Goal: Task Accomplishment & Management: Manage account settings

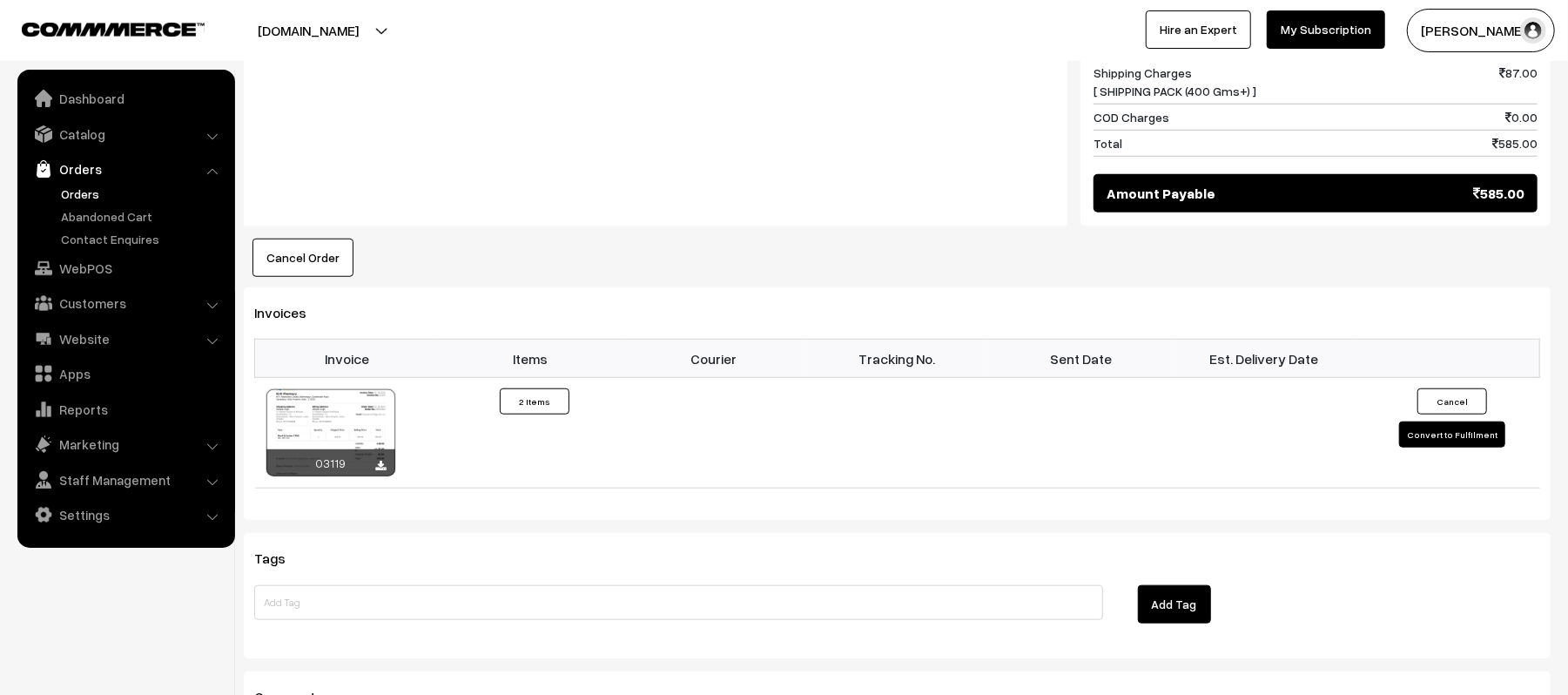
scroll to position [1223, 0]
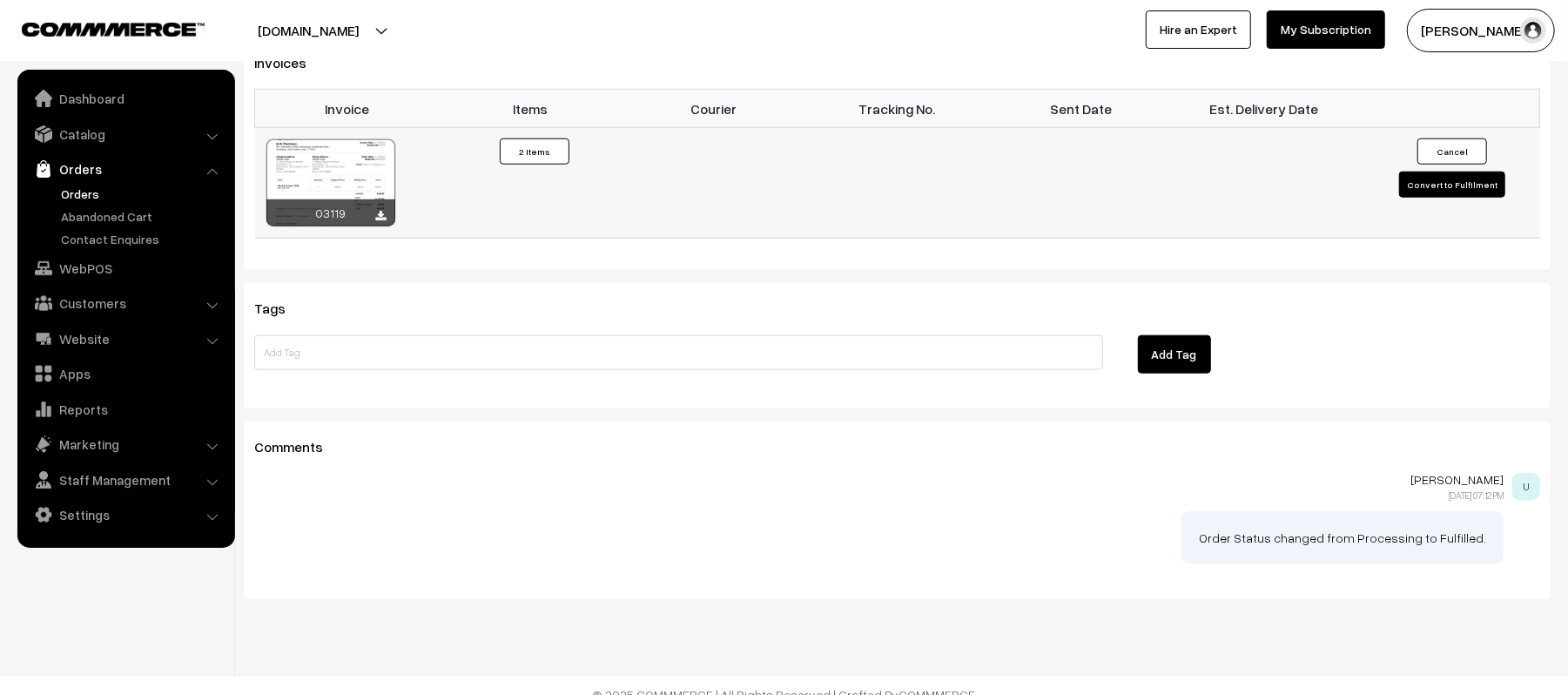
click at [1428, 172] on button "Convert to Fulfilment" at bounding box center [1452, 184] width 106 height 26
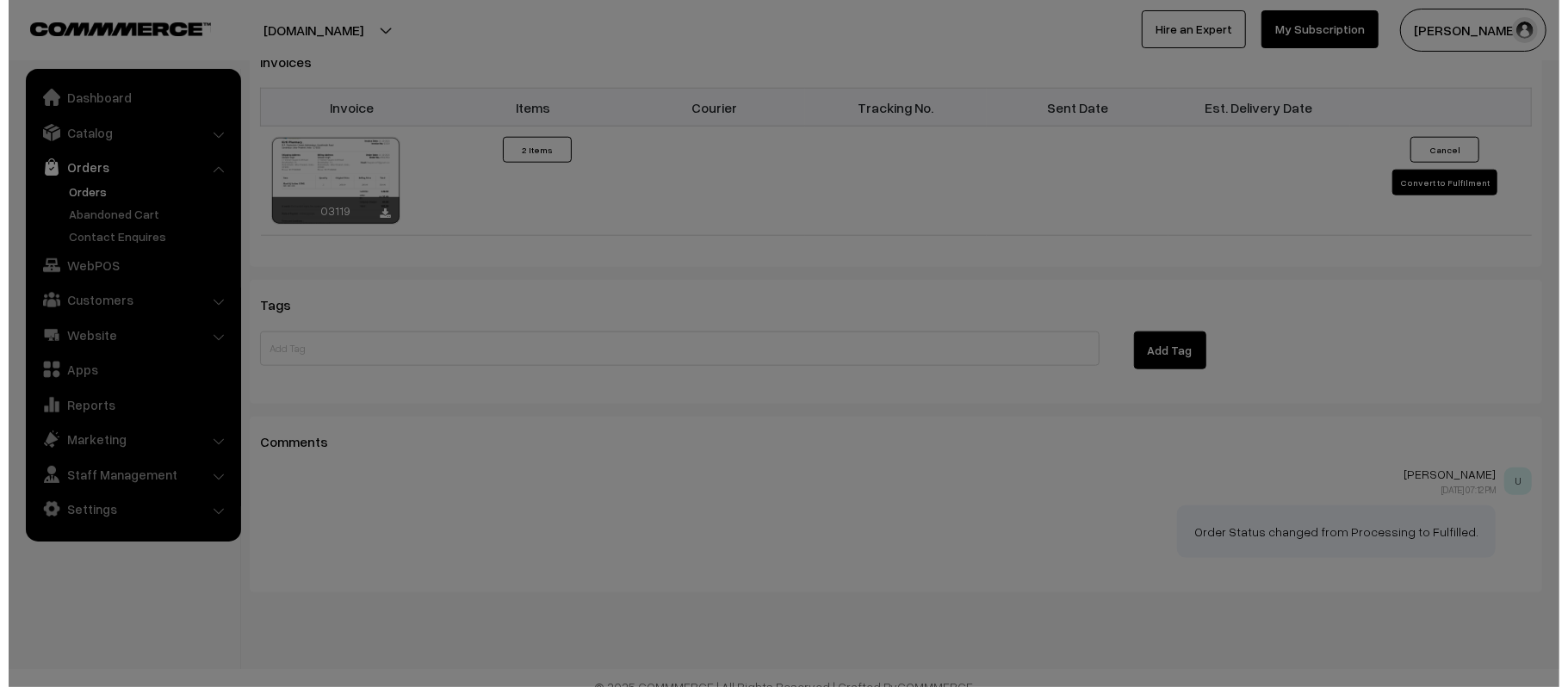
scroll to position [1209, 0]
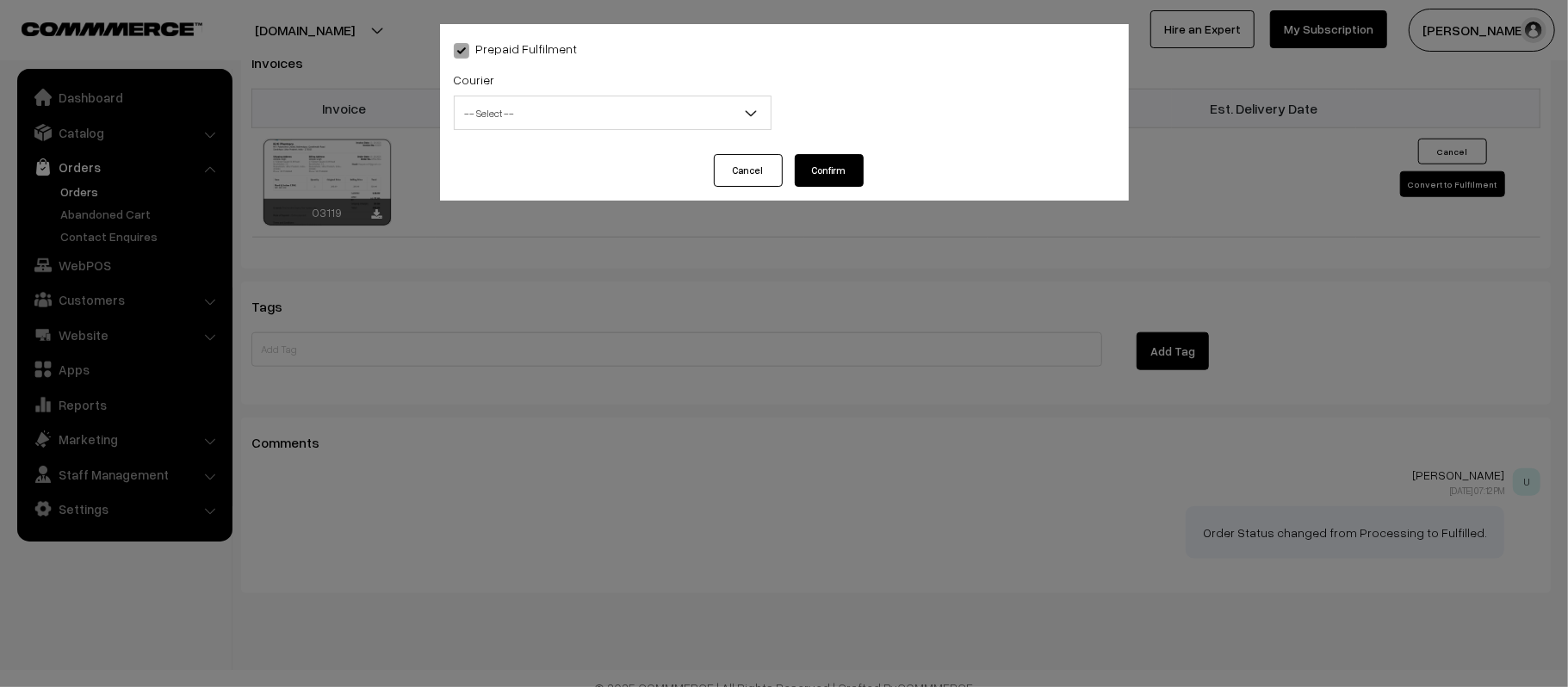
click at [625, 100] on span "-- Select --" at bounding box center [613, 113] width 316 height 30
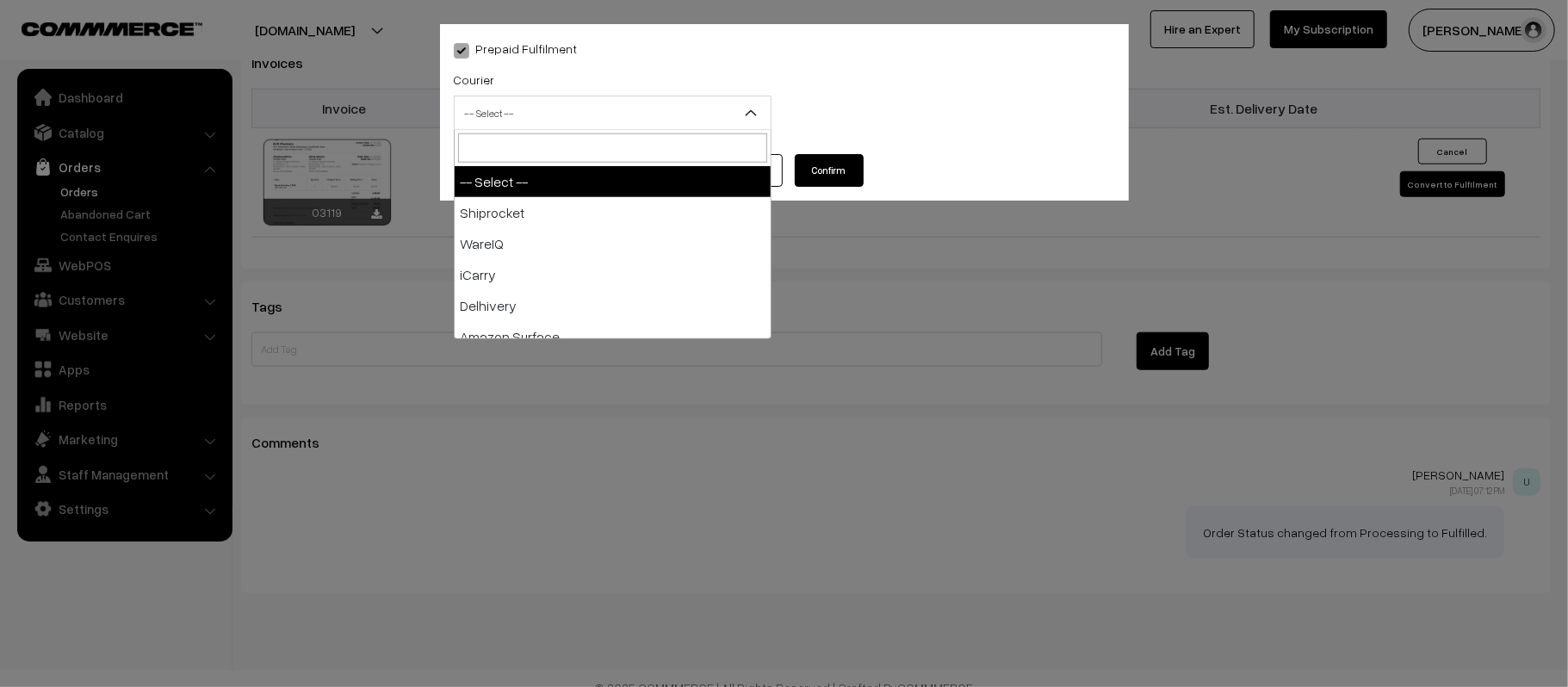
type input "X"
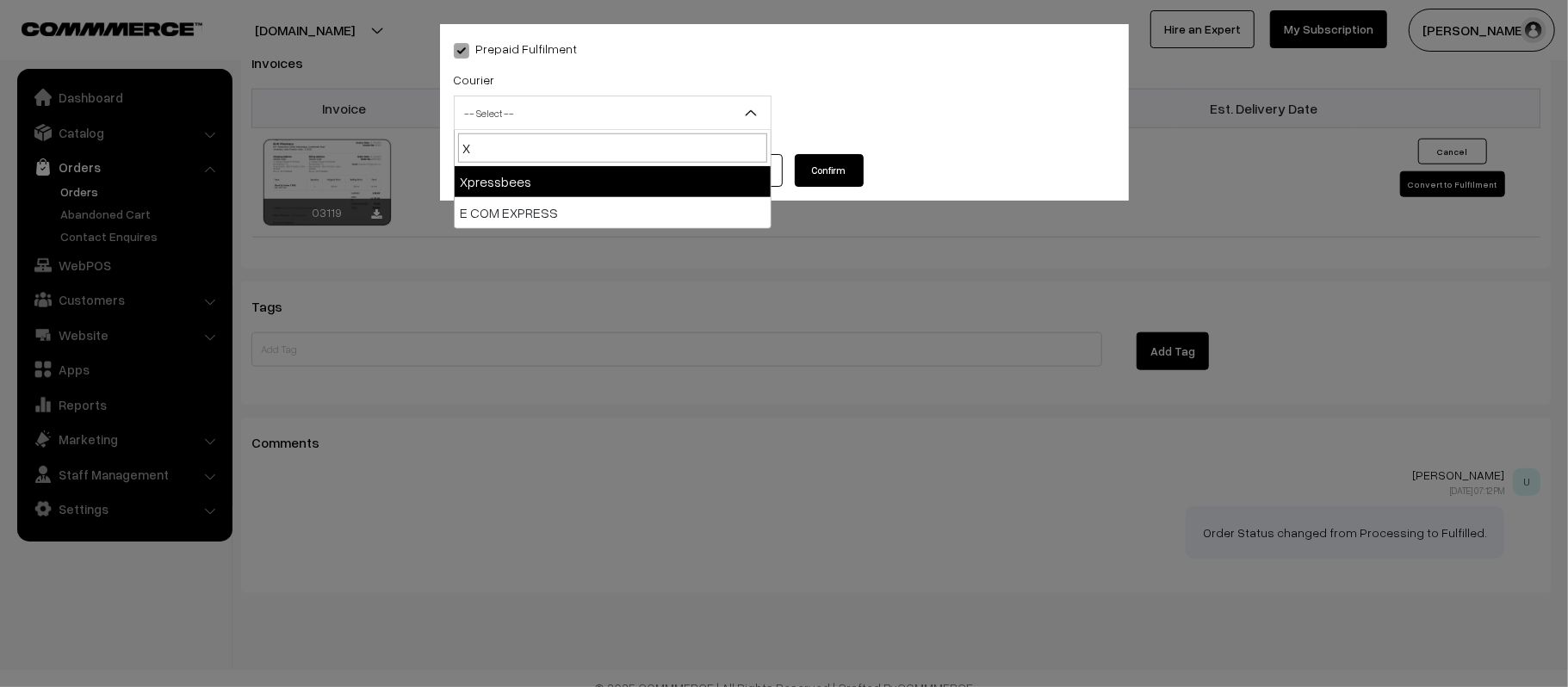
select select "8"
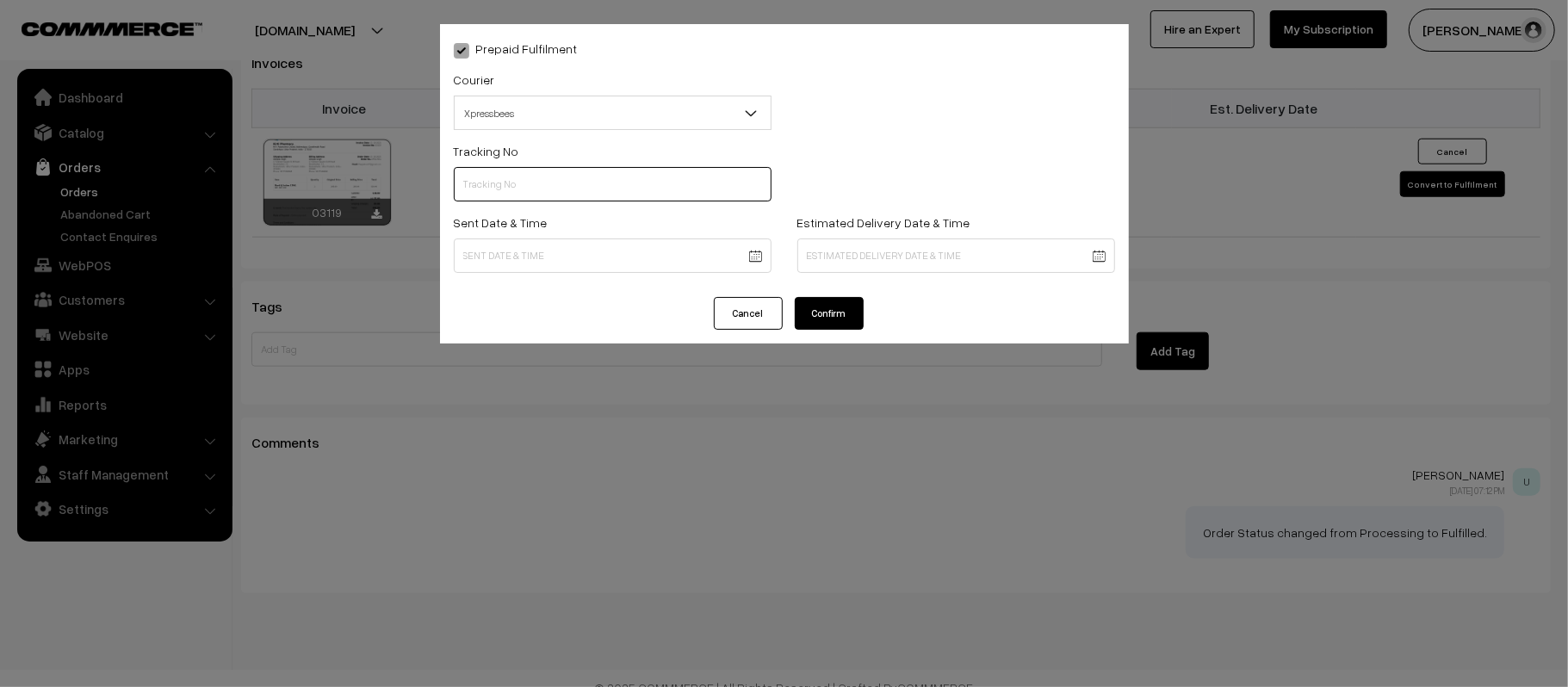
scroll to position [0, 0]
paste input "14344953229044"
type input "14344953229044"
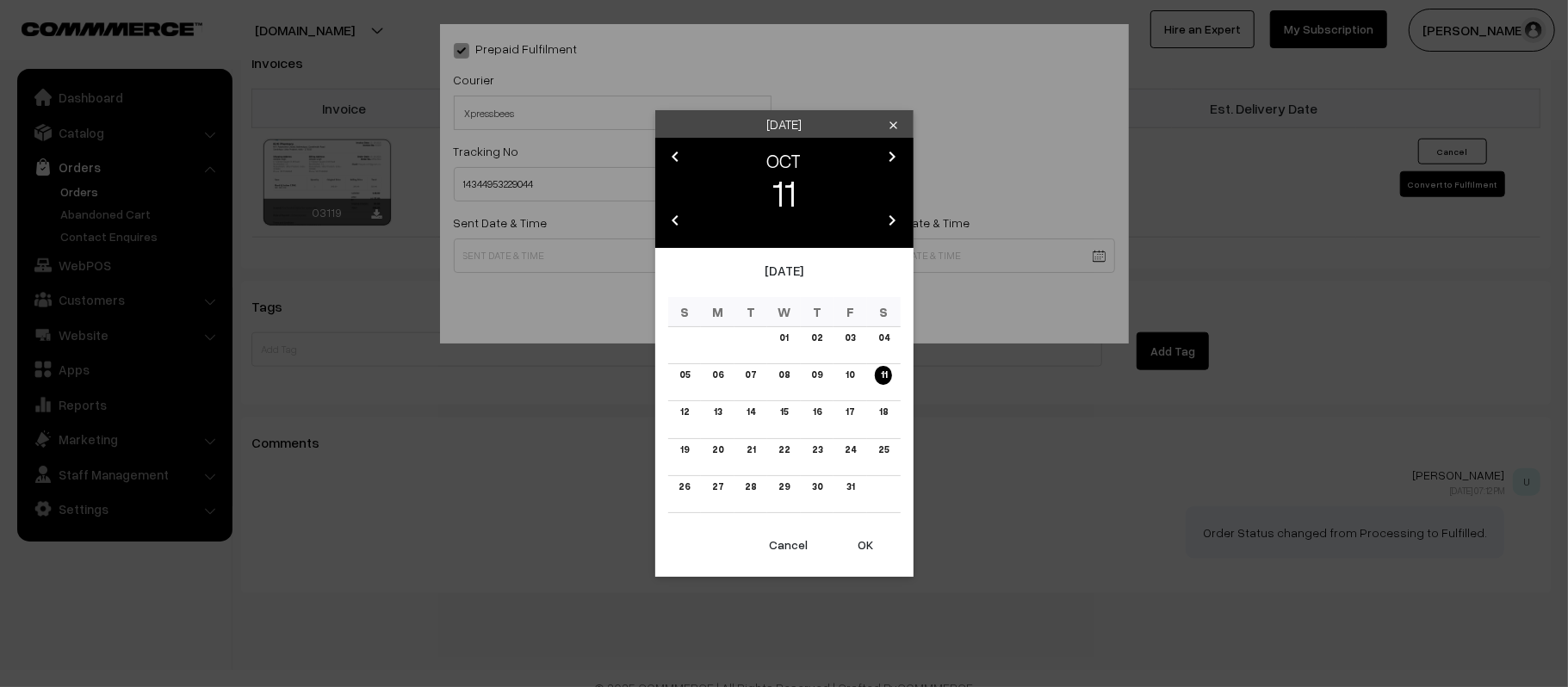
click at [679, 415] on link "12" at bounding box center [684, 411] width 19 height 18
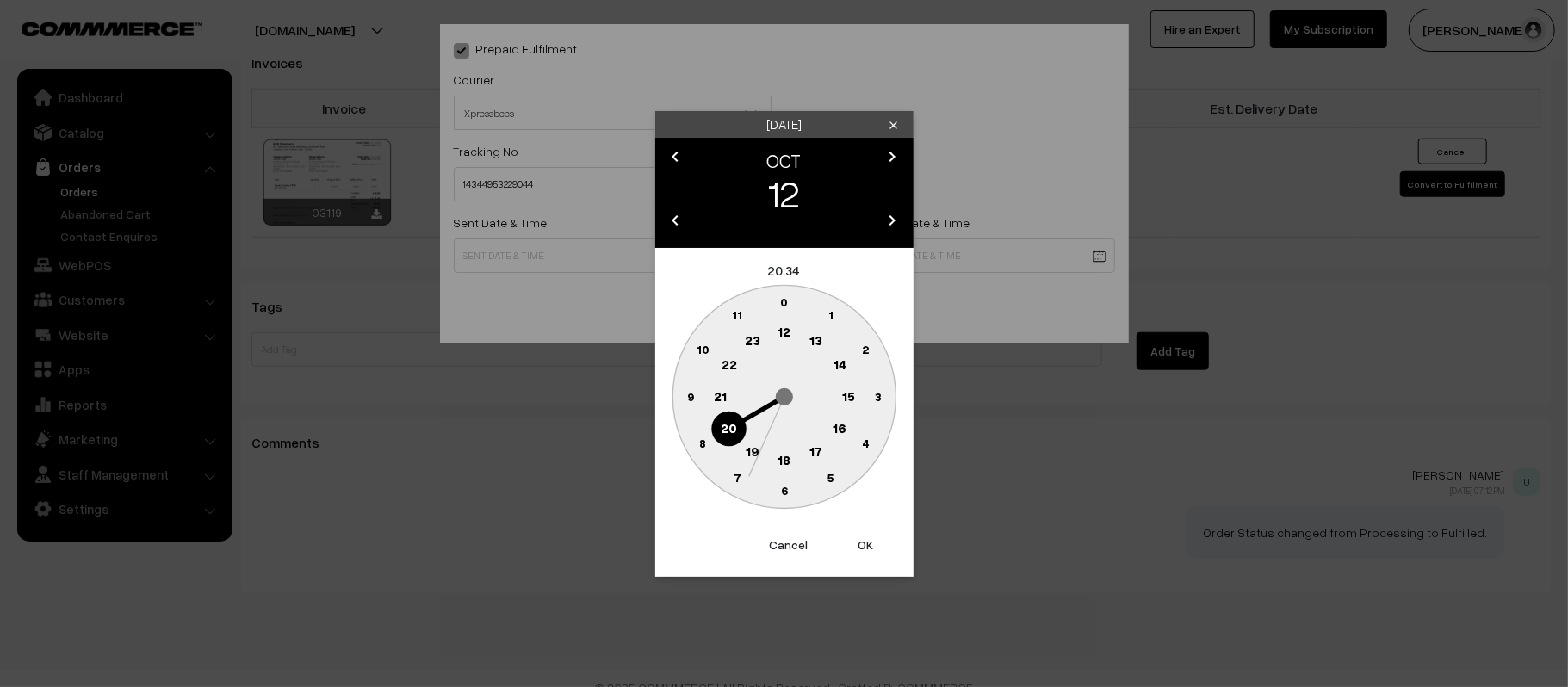
click at [783, 322] on circle at bounding box center [784, 332] width 35 height 35
drag, startPoint x: 683, startPoint y: 400, endPoint x: 748, endPoint y: 391, distance: 65.6
click at [683, 399] on text "45" at bounding box center [690, 395] width 15 height 15
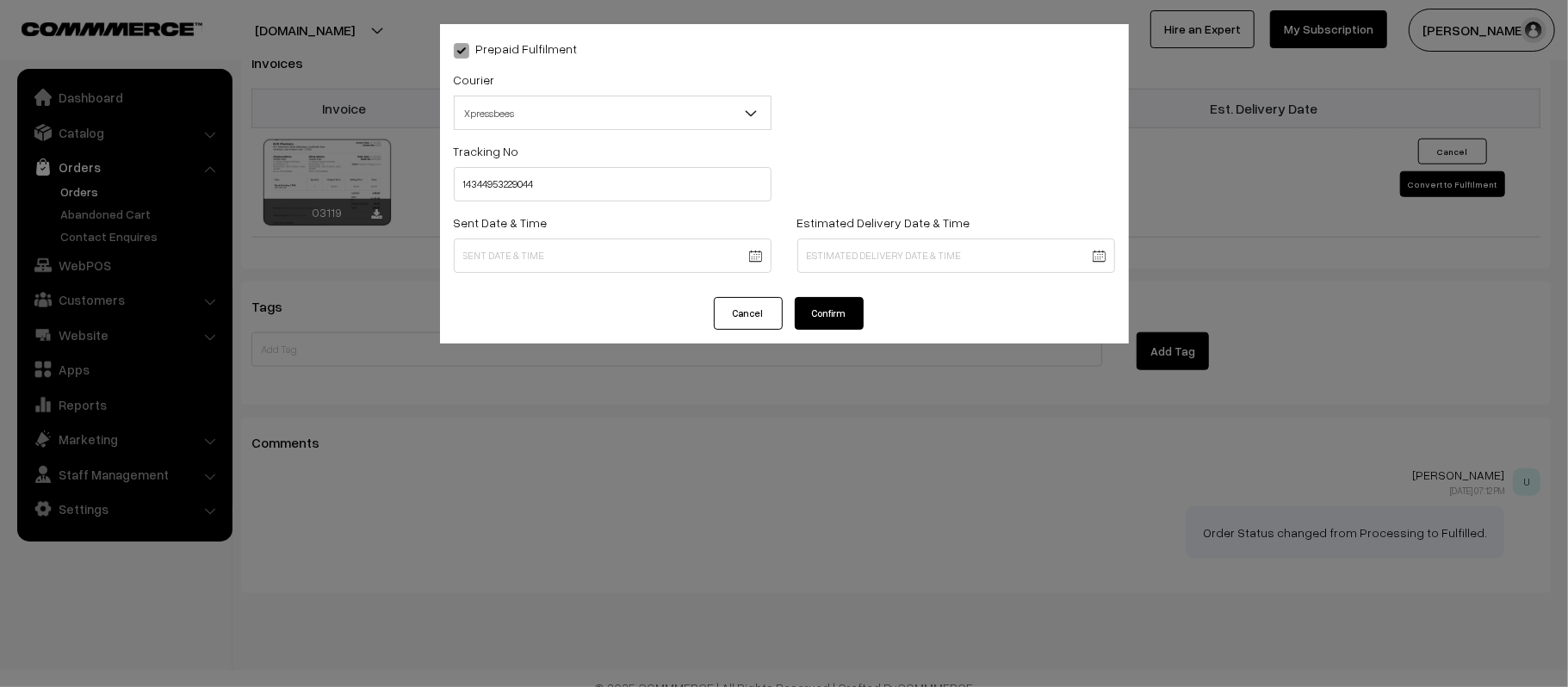
type input "12-10-2025 12:45"
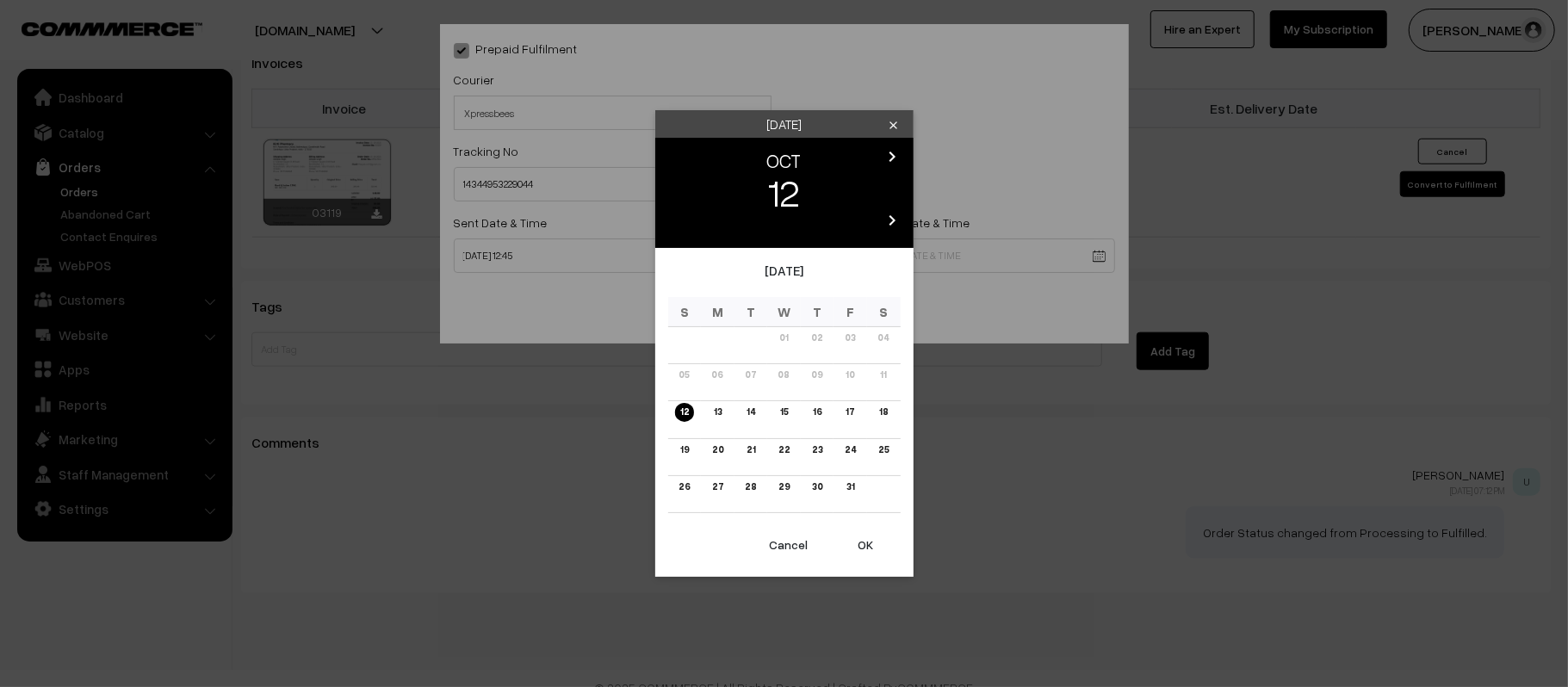
click at [847, 413] on link "17" at bounding box center [850, 411] width 19 height 18
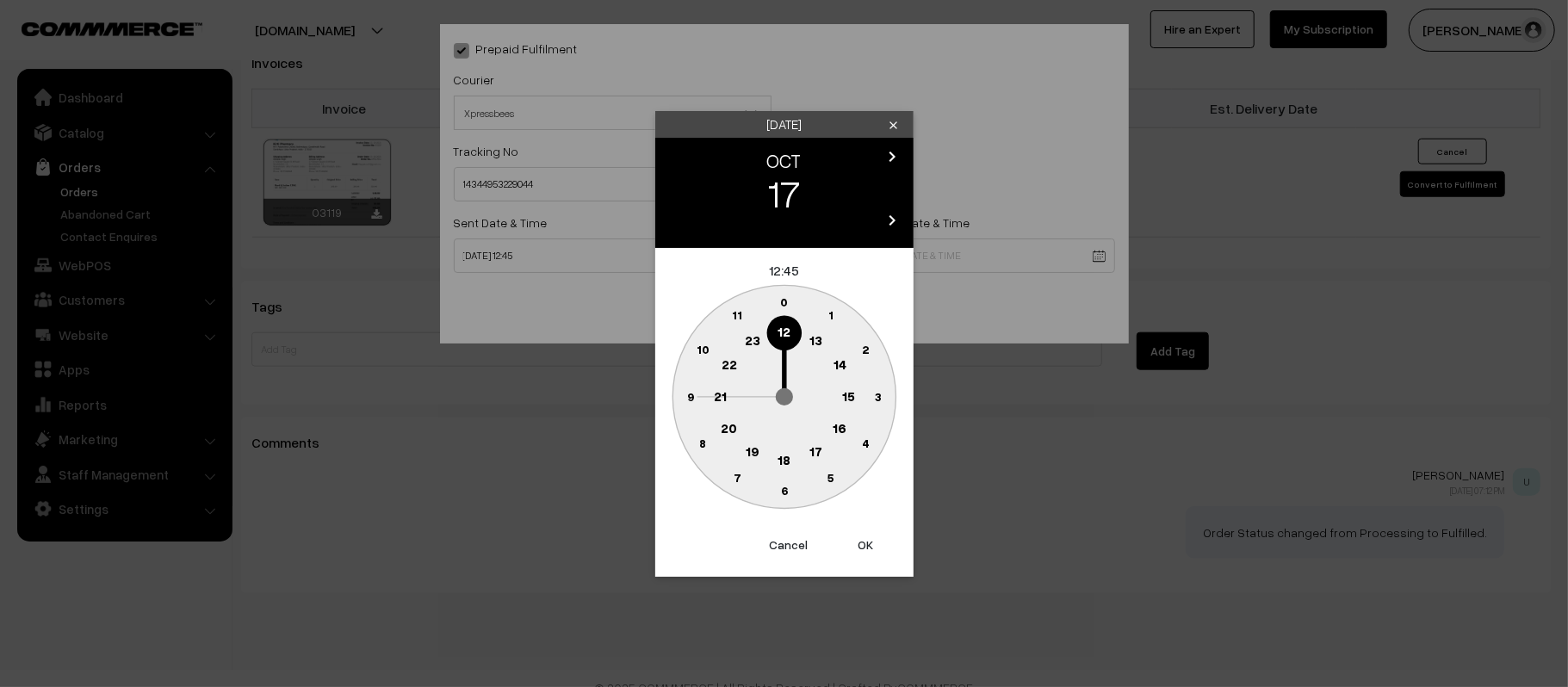
click at [714, 401] on text "21" at bounding box center [720, 394] width 13 height 15
click at [786, 487] on text "30" at bounding box center [784, 491] width 15 height 15
type input "17-10-2025 21:30"
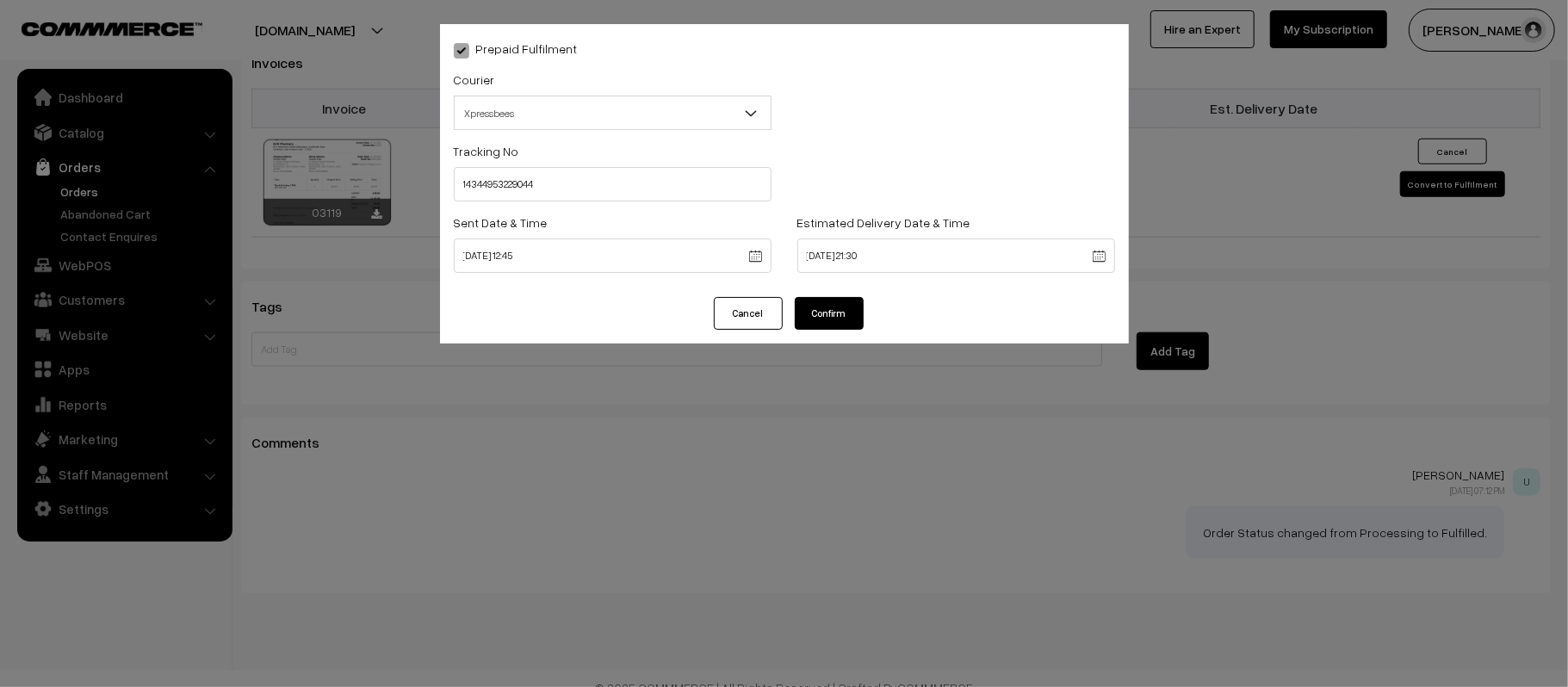
click at [834, 321] on button "Confirm" at bounding box center [829, 313] width 69 height 33
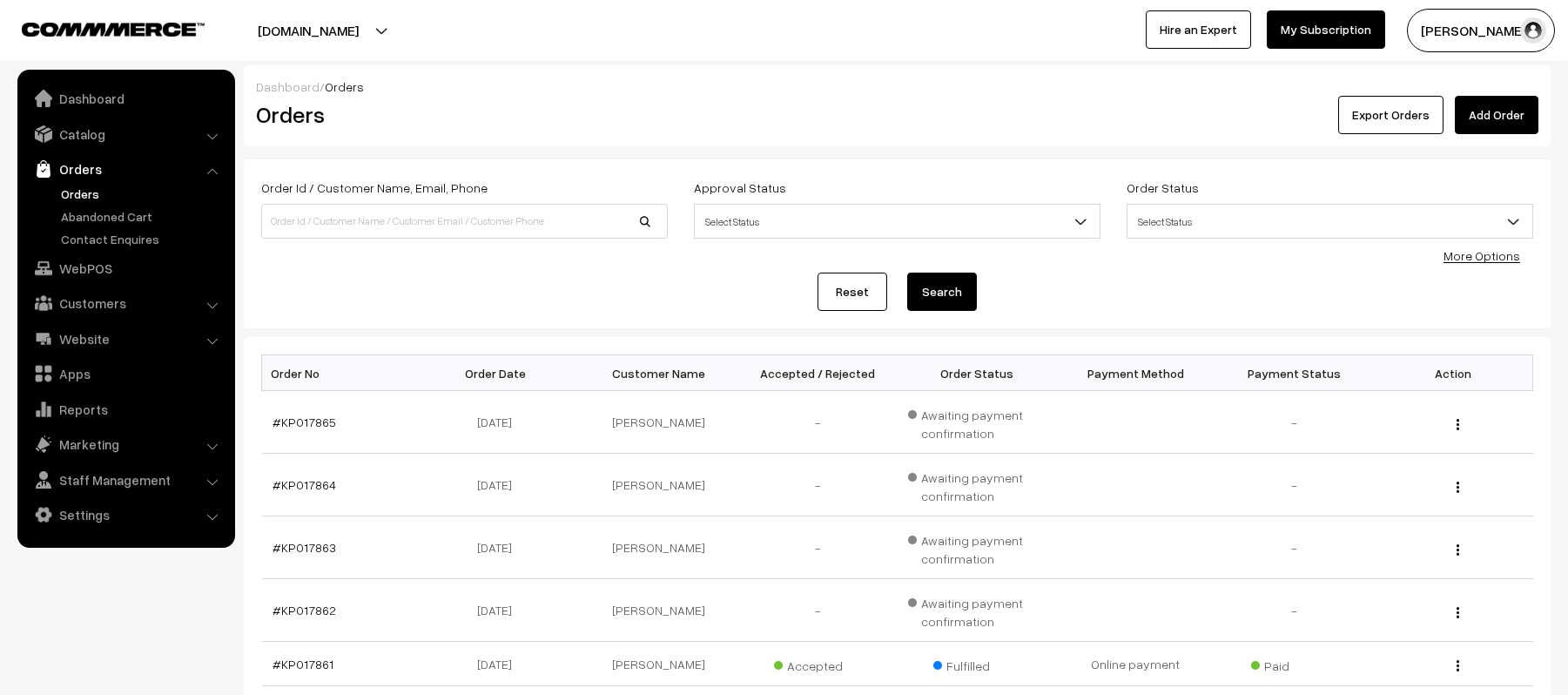
scroll to position [232, 0]
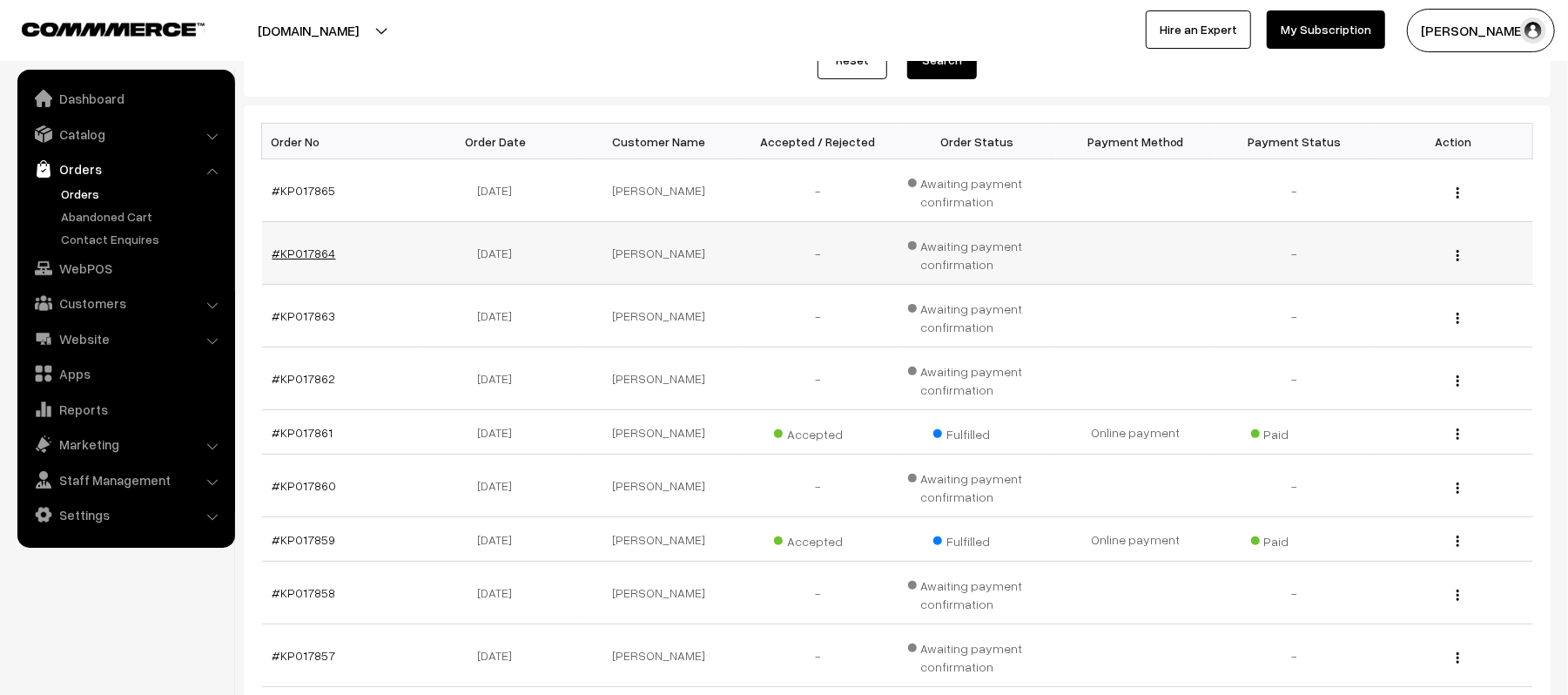
click at [313, 248] on link "#KP017864" at bounding box center [303, 253] width 64 height 15
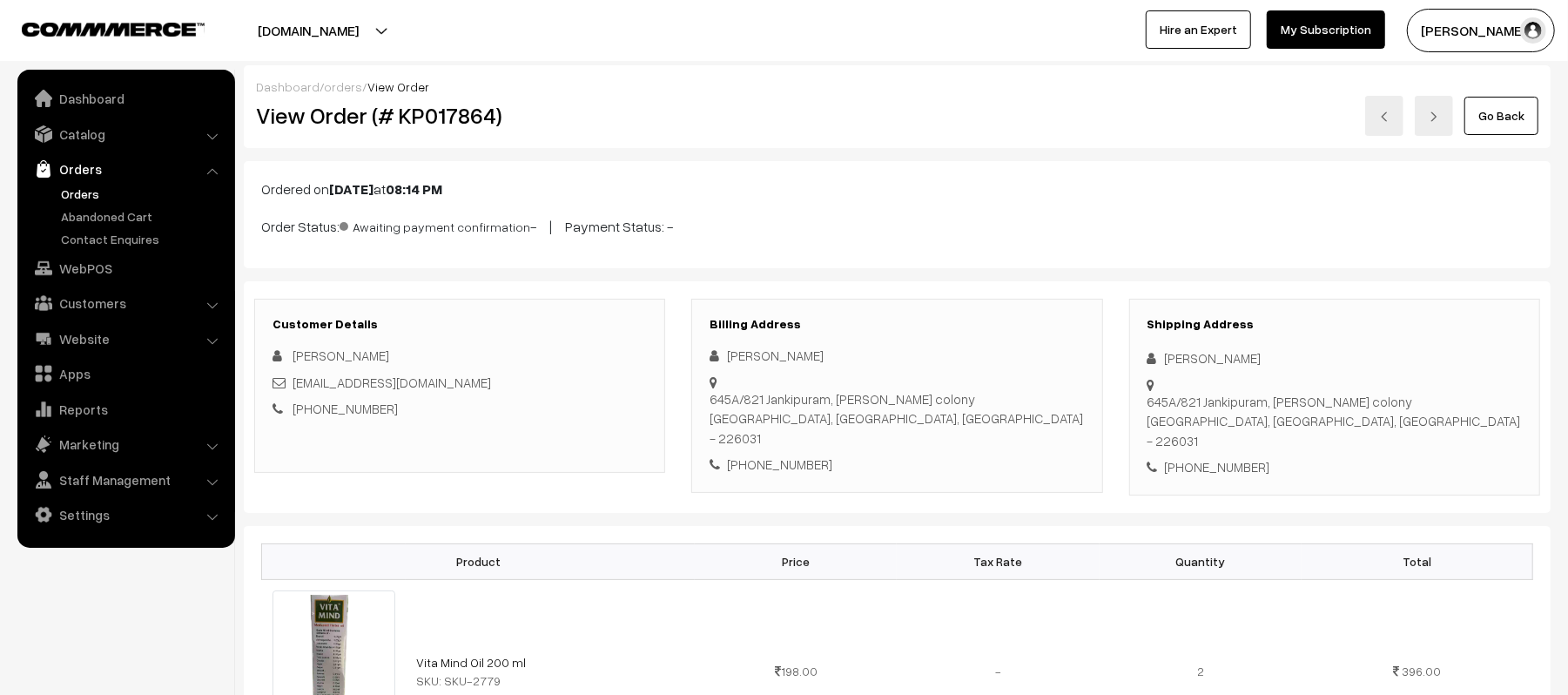
click at [858, 115] on div "Go Back" at bounding box center [1115, 116] width 847 height 40
click at [87, 196] on link "Orders" at bounding box center [142, 193] width 173 height 18
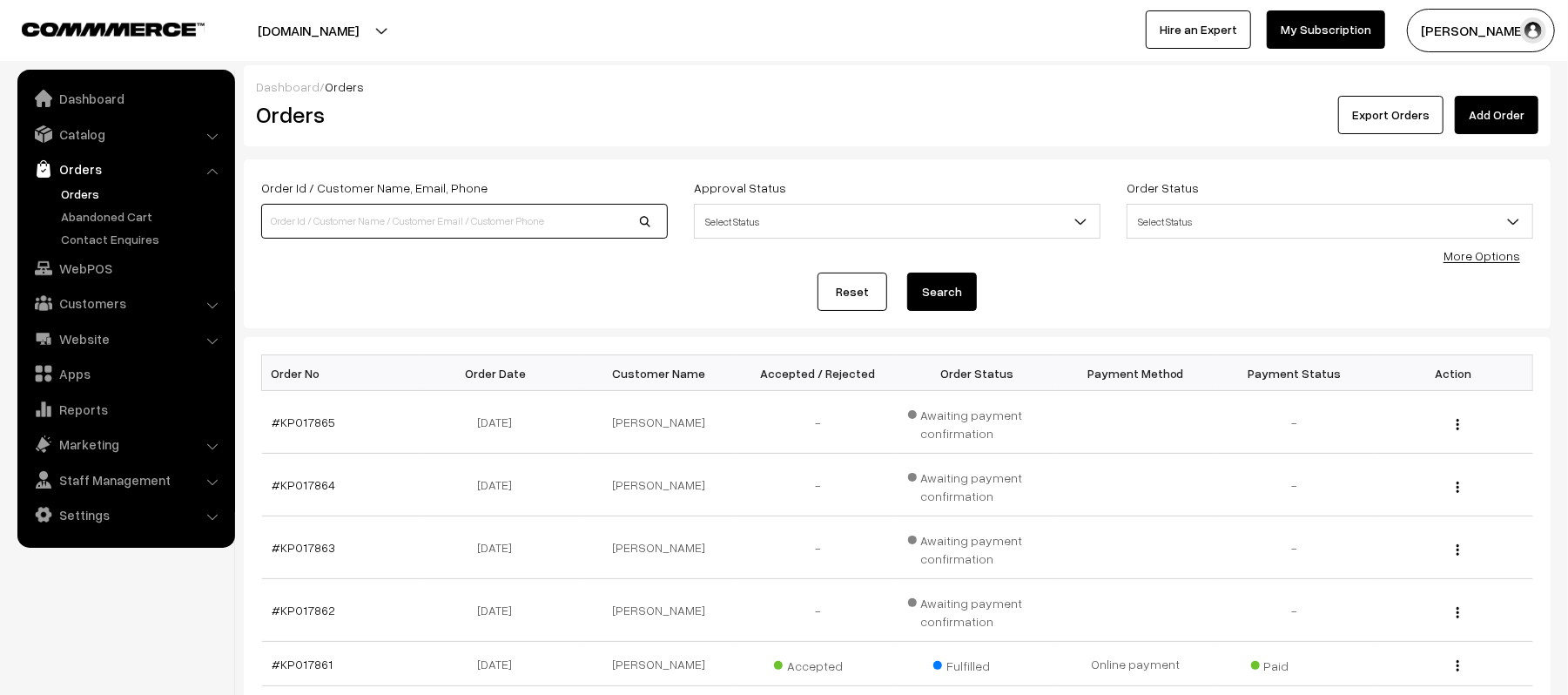
click at [398, 221] on input at bounding box center [465, 221] width 407 height 34
type input "KP017771"
click at [907, 272] on button "Search" at bounding box center [941, 291] width 70 height 38
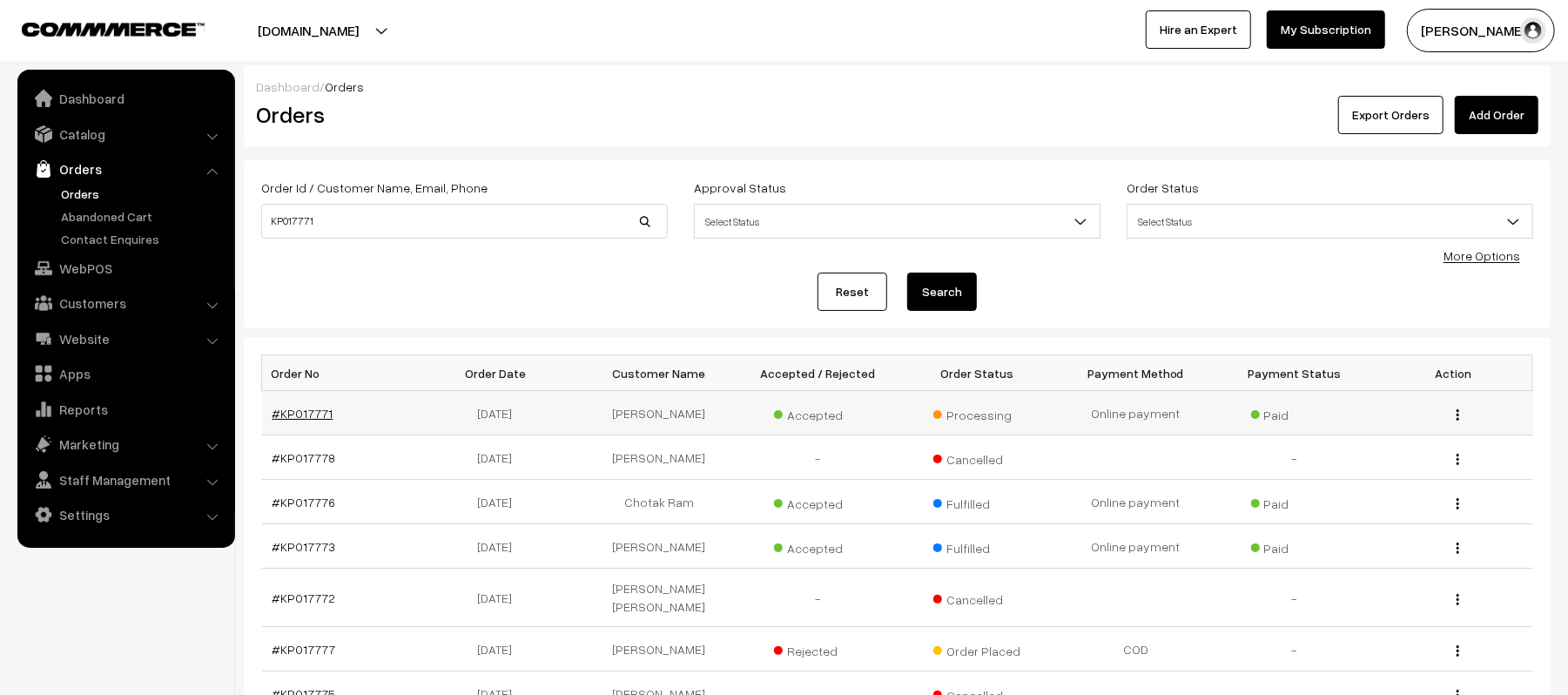
click at [291, 408] on link "#KP017771" at bounding box center [303, 413] width 61 height 15
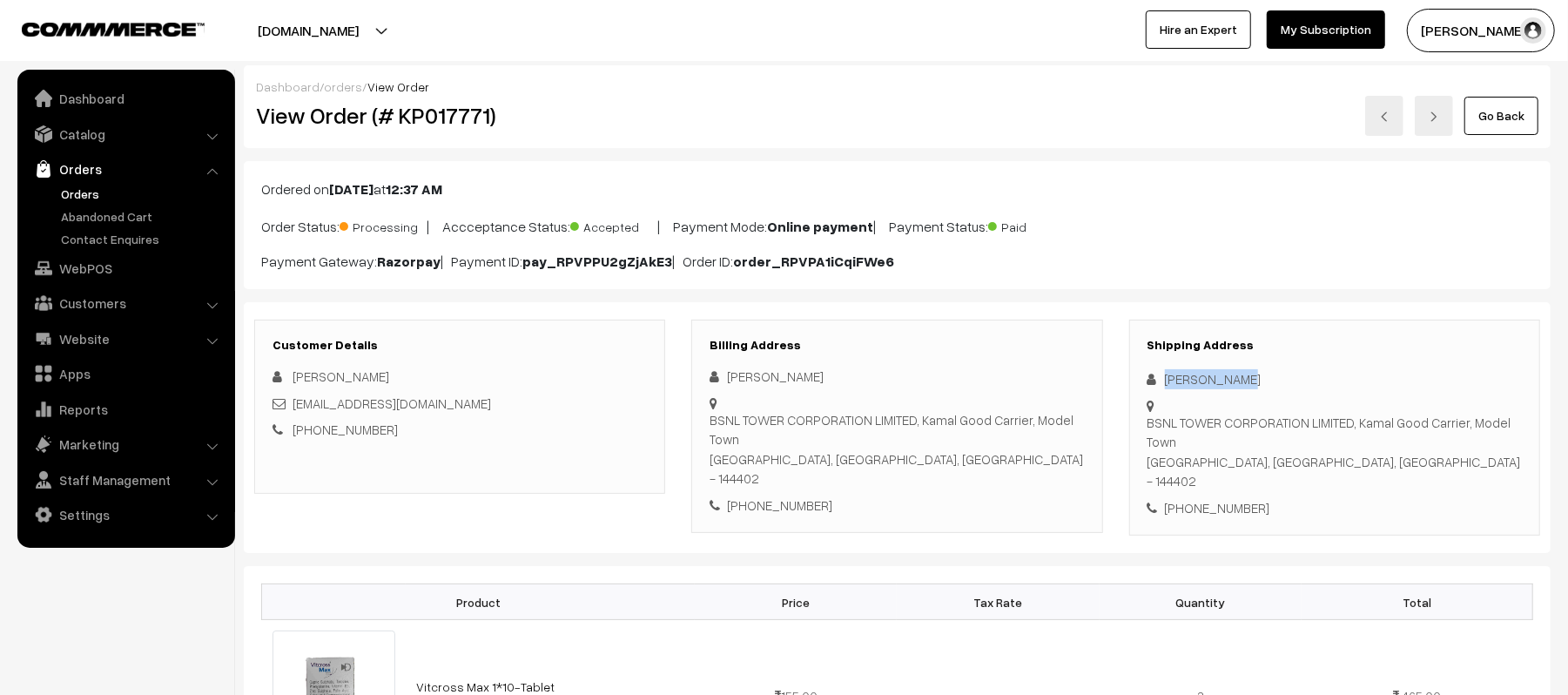
drag, startPoint x: 1254, startPoint y: 381, endPoint x: 1133, endPoint y: 387, distance: 121.1
click at [1133, 387] on div "Shipping Address [PERSON_NAME] BSNL TOWER CORPORATION LIMITED, Kamal Good Carri…" at bounding box center [1334, 428] width 410 height 217
copy div "[PERSON_NAME]"
click at [1233, 498] on div "[PHONE_NUMBER]" at bounding box center [1334, 508] width 374 height 20
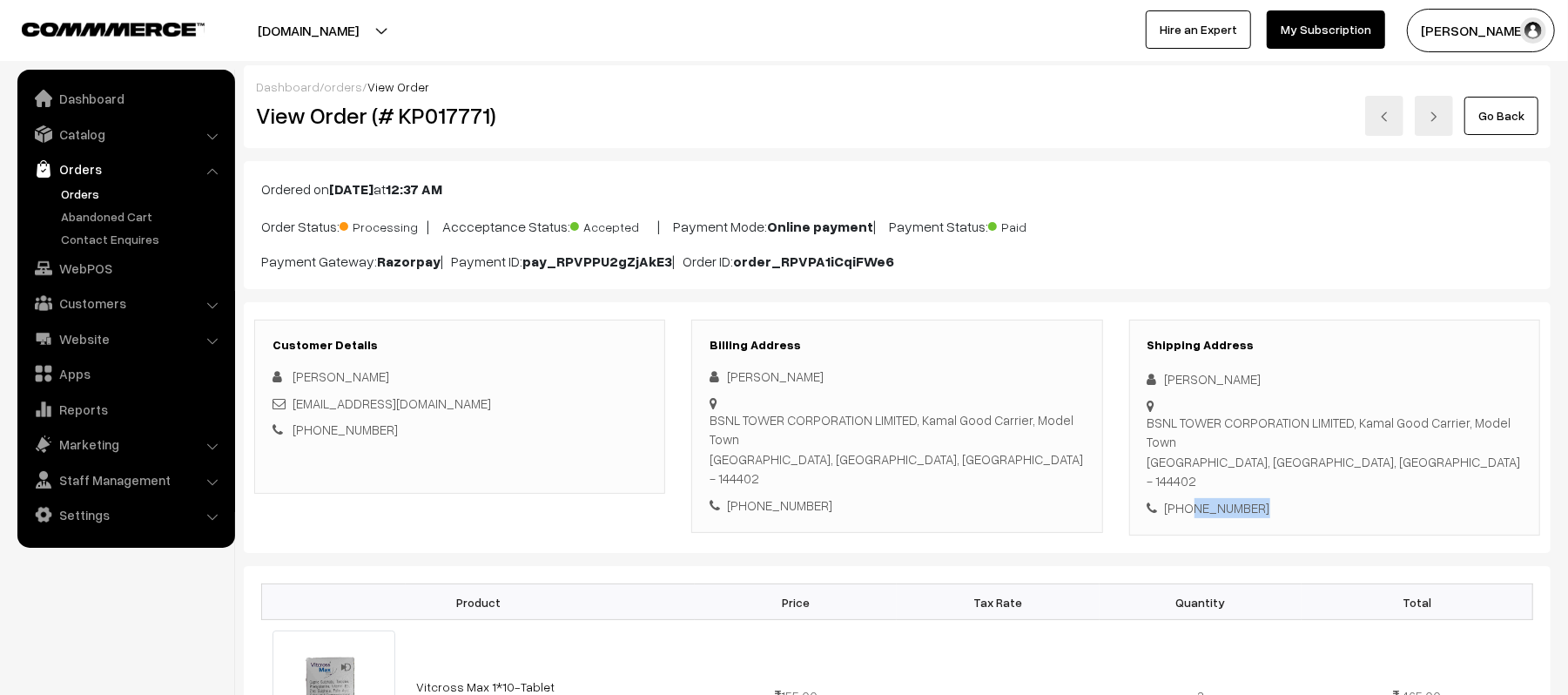
copy div "9263568495"
drag, startPoint x: 463, startPoint y: 408, endPoint x: 293, endPoint y: 402, distance: 170.1
click at [293, 402] on div "[EMAIL_ADDRESS][DOMAIN_NAME]" at bounding box center [459, 403] width 374 height 20
copy link "[EMAIL_ADDRESS][DOMAIN_NAME]"
drag, startPoint x: 1149, startPoint y: 423, endPoint x: 1408, endPoint y: 471, distance: 263.4
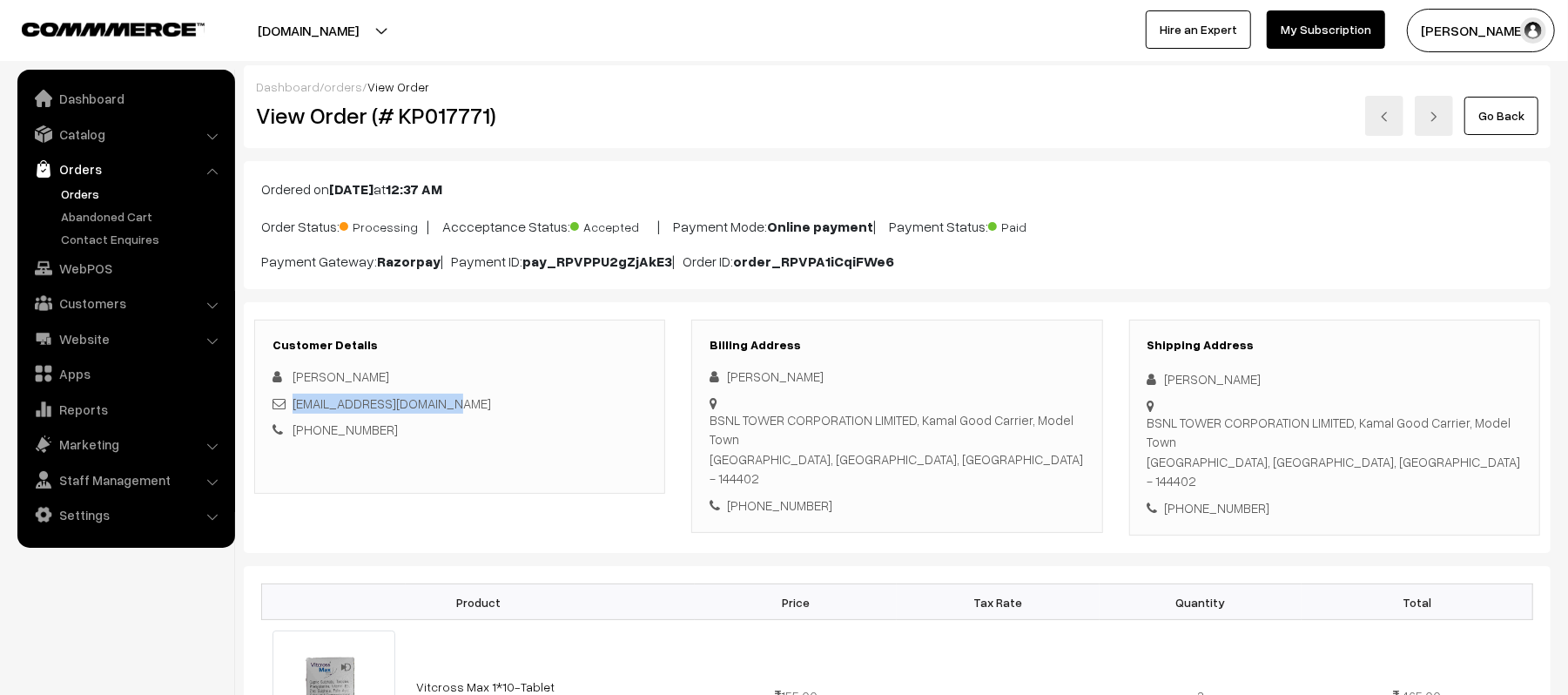
click at [1408, 471] on div "BSNL TOWER CORPORATION LIMITED, Kamal Good Carrier, Model Town Phagwara, Punjab…" at bounding box center [1334, 452] width 374 height 78
copy div "BSNL TOWER CORPORATION LIMITED, Kamal Good Carrier, Model Town Phagwara, Punjab…"
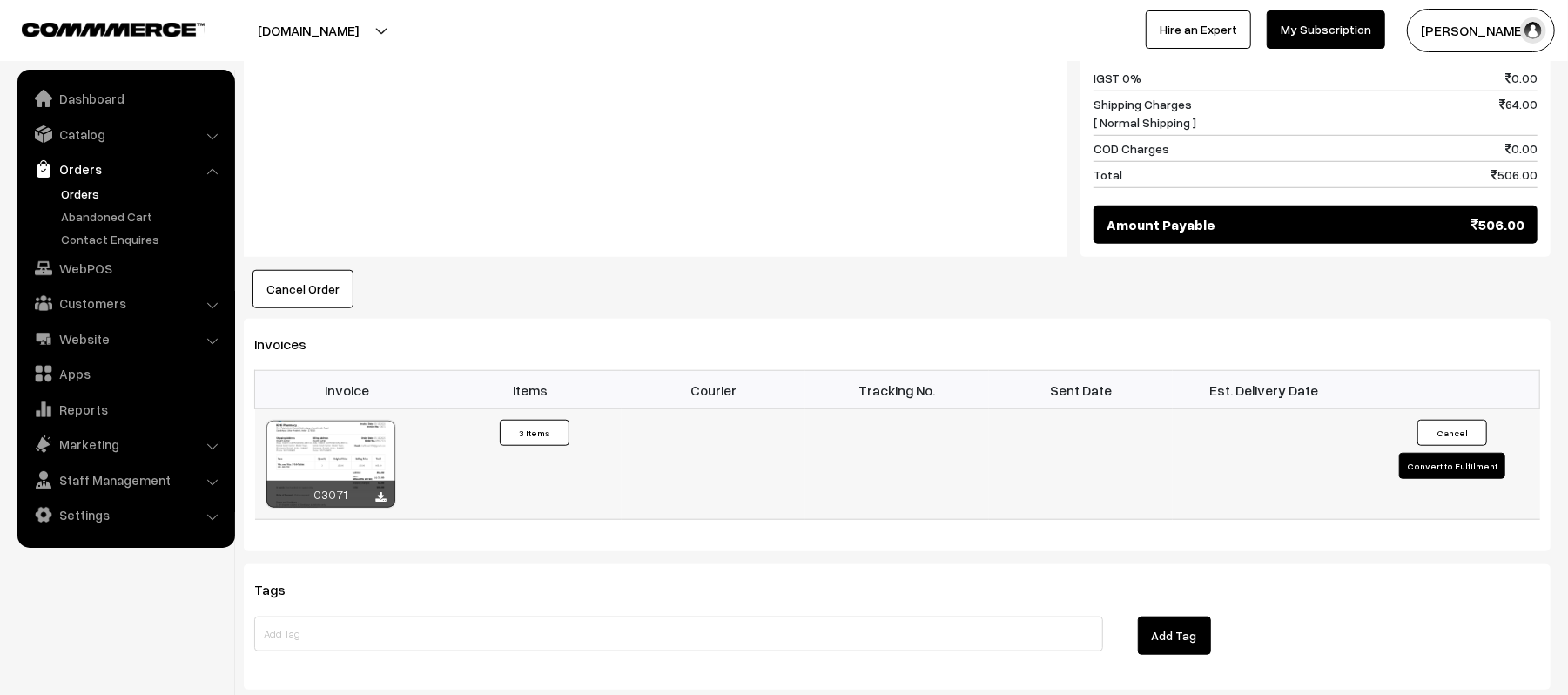
click at [1422, 457] on button "Convert to Fulfilment" at bounding box center [1452, 465] width 106 height 26
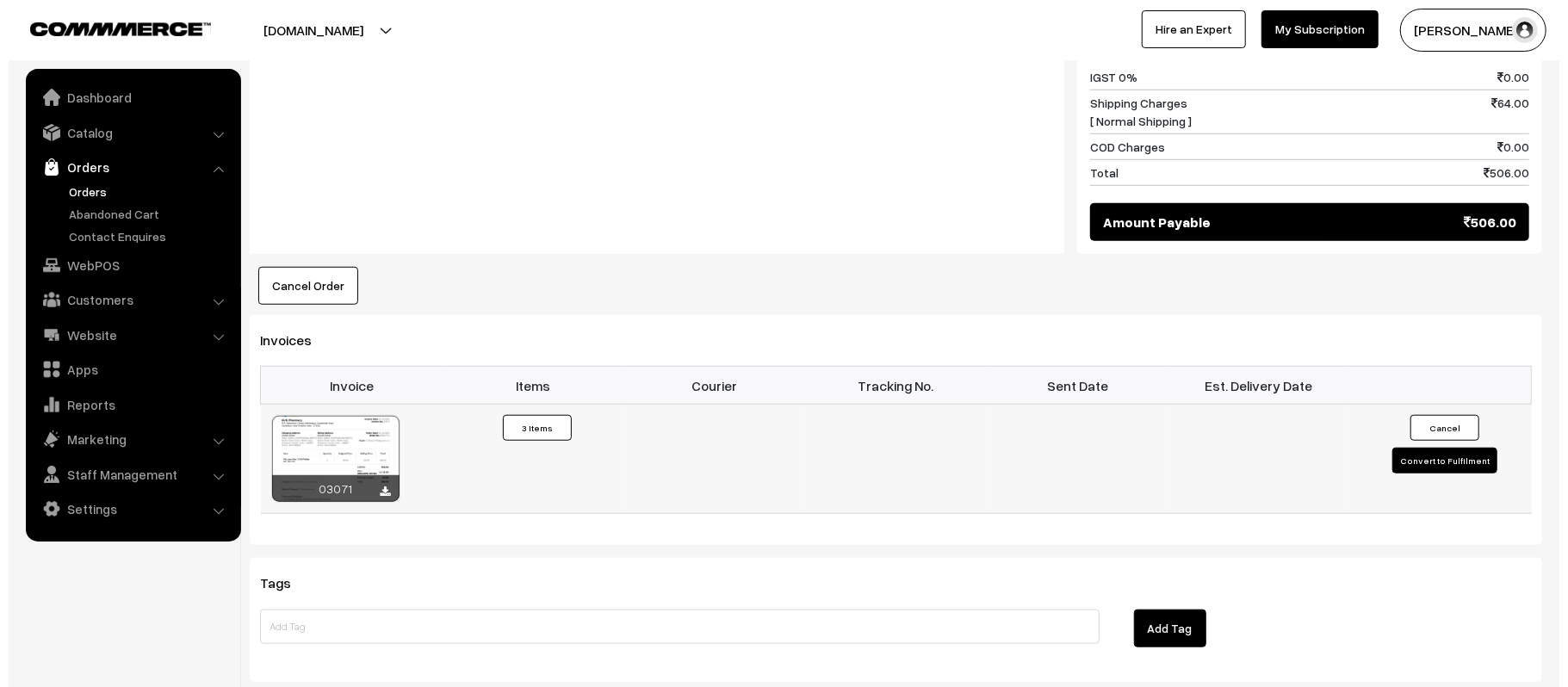
scroll to position [900, 0]
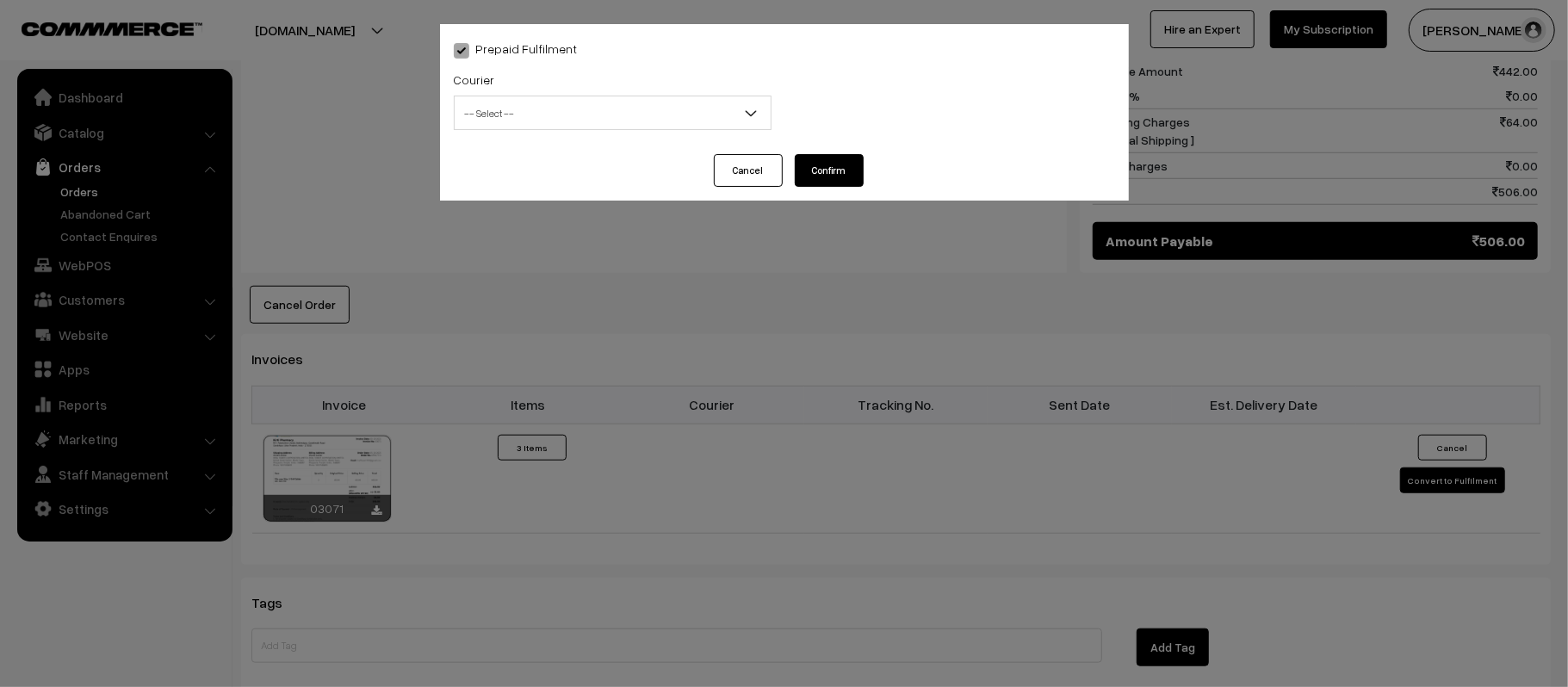
click at [553, 119] on span "-- Select --" at bounding box center [613, 113] width 316 height 30
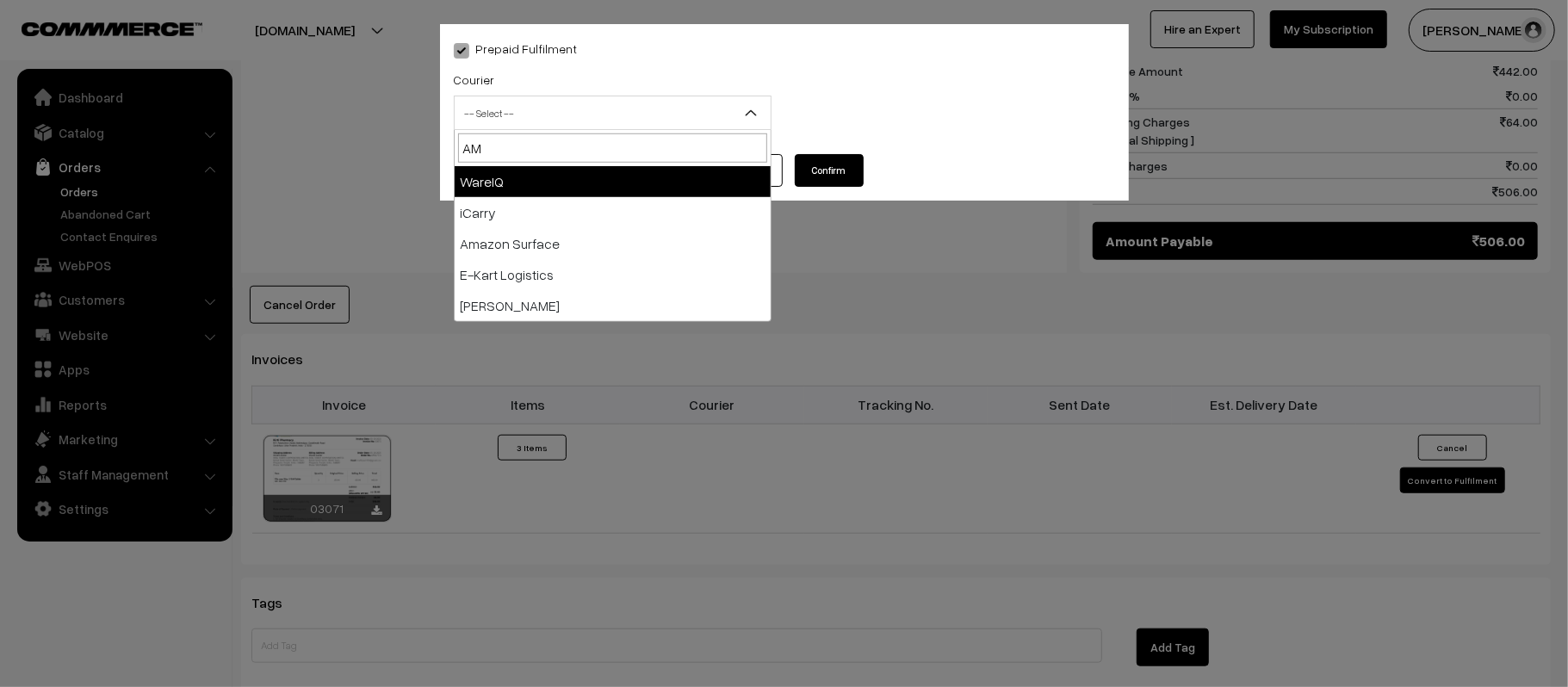
type input "AMA"
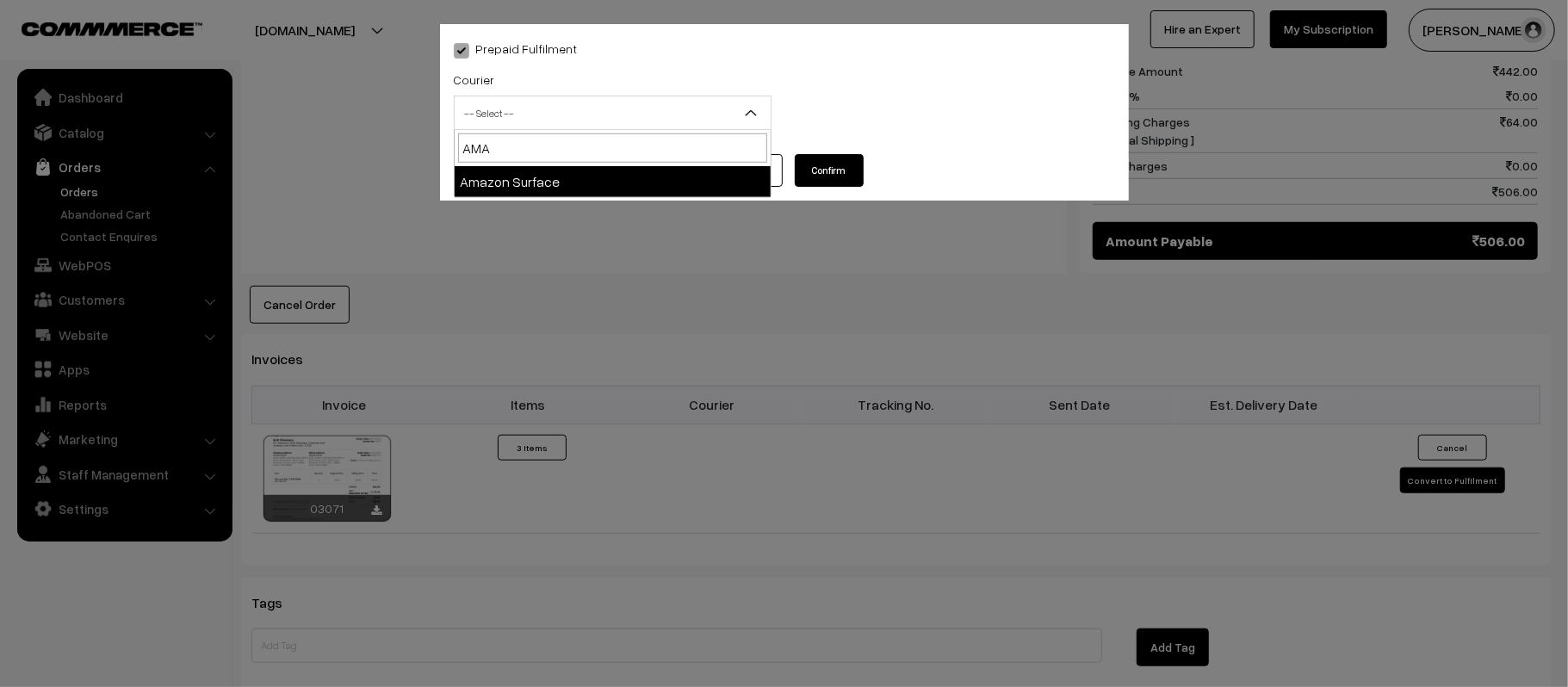
select select "5"
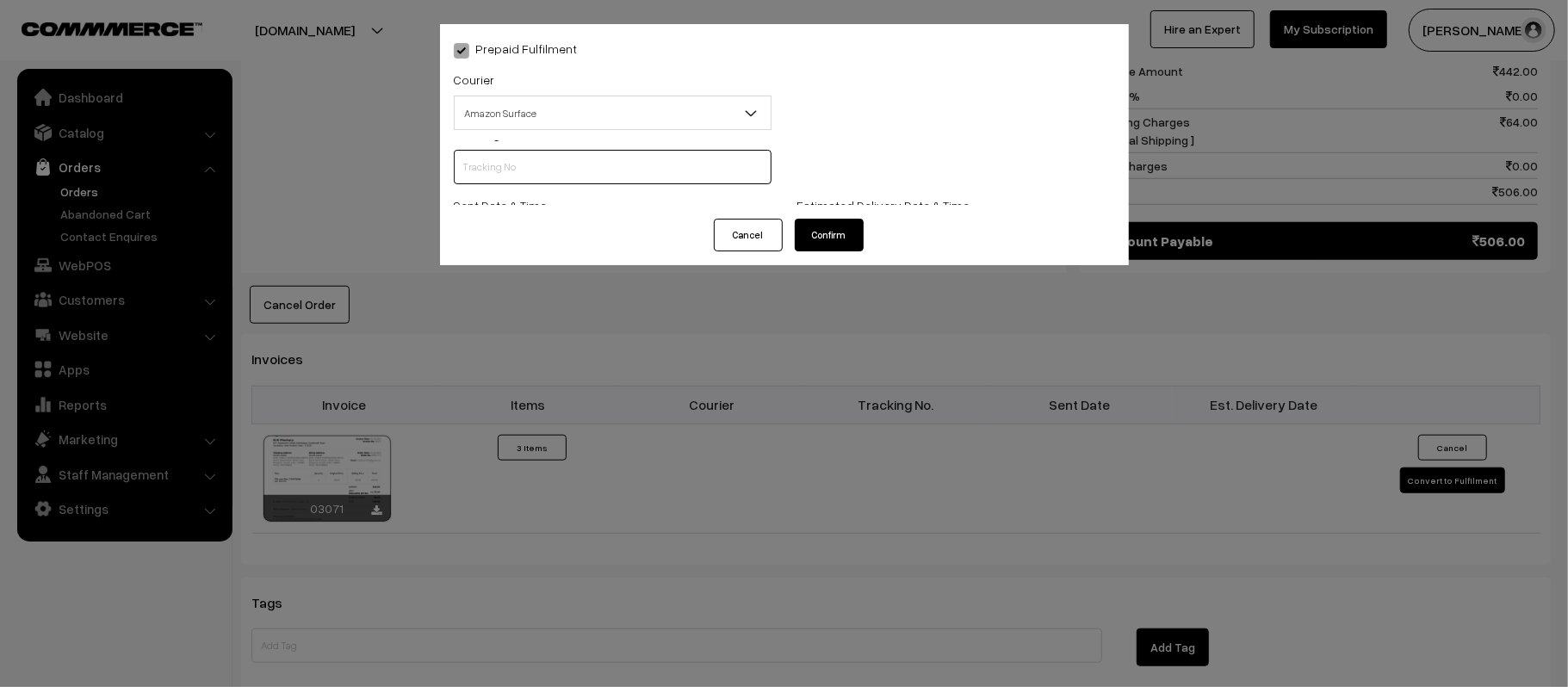
scroll to position [0, 0]
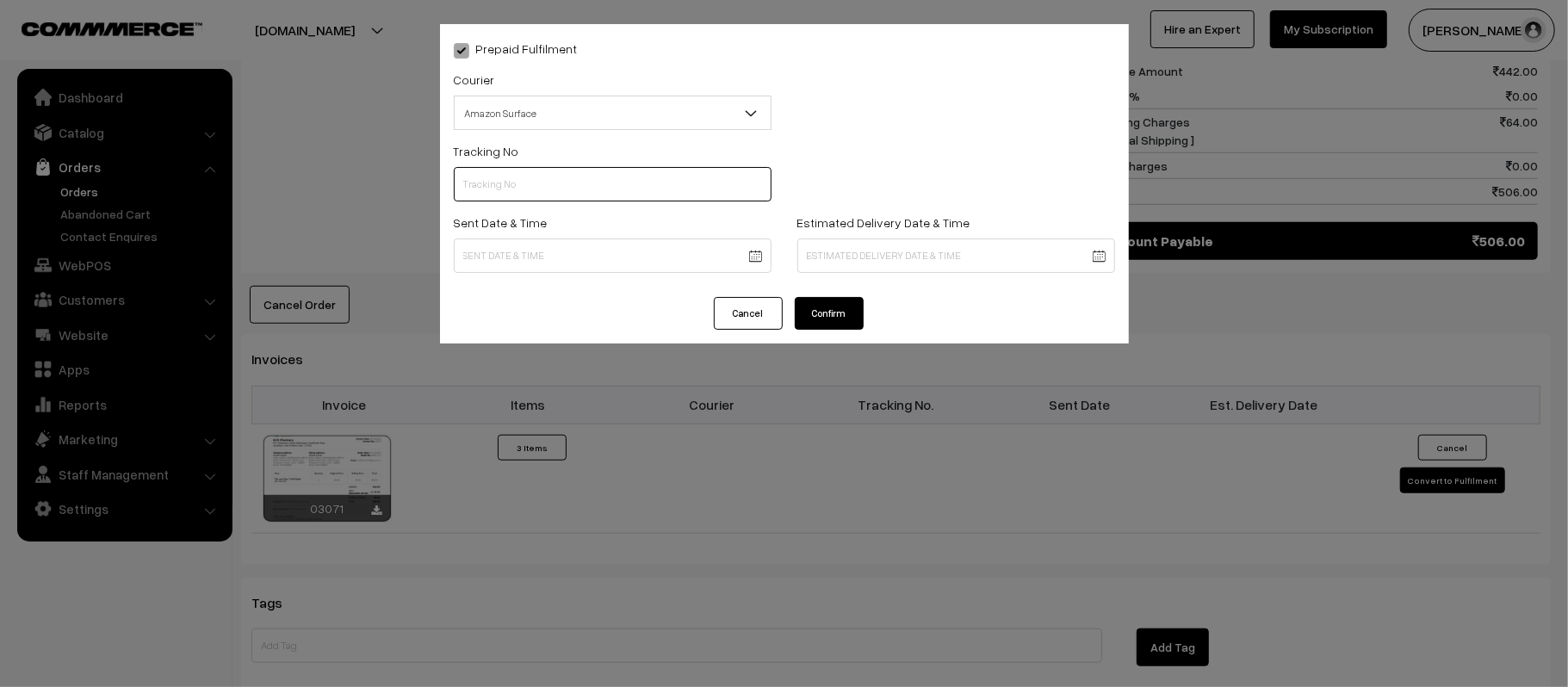
paste input "364261849380"
type input "364261849380"
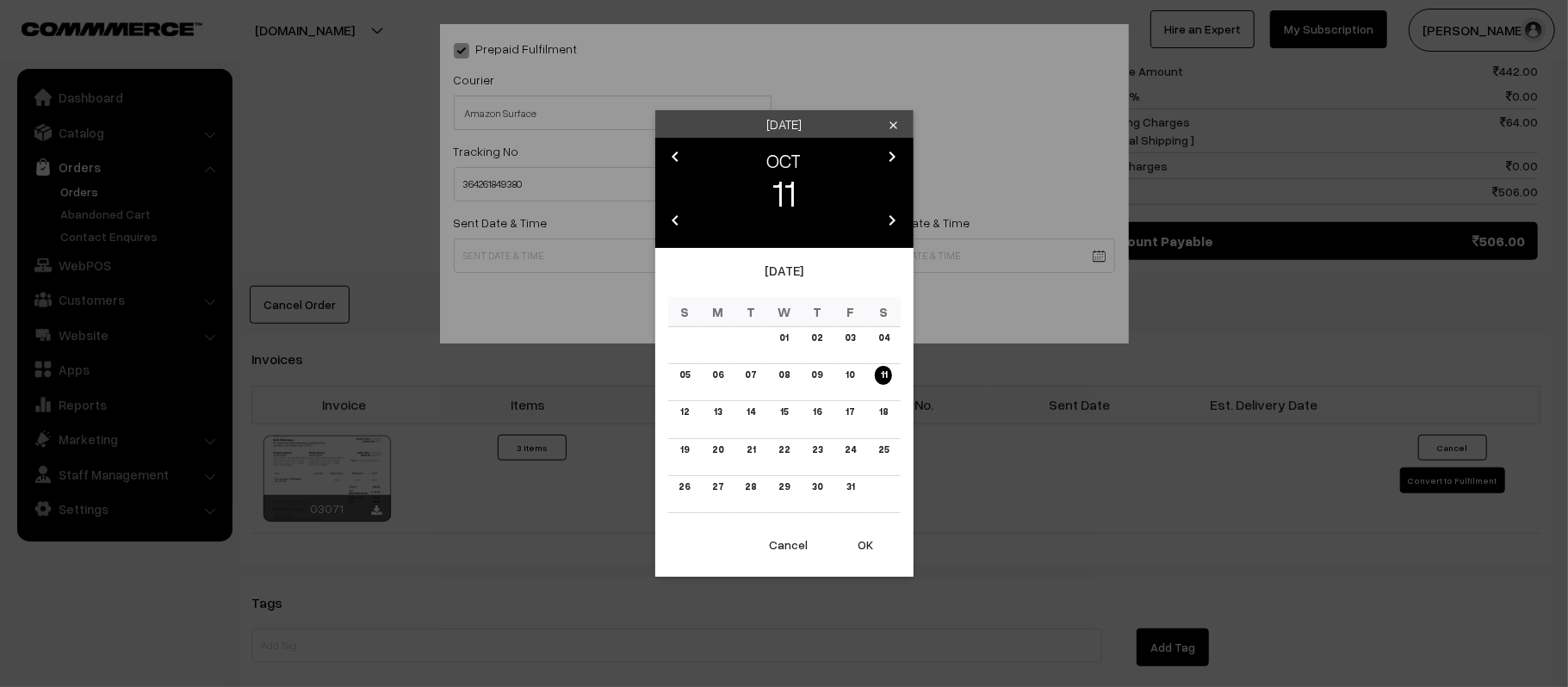
click at [611, 265] on body "Thank you for showing interest. Our team will call you shortly. Close kirtiphar…" at bounding box center [784, 104] width 1568 height 2009
click at [690, 410] on link "12" at bounding box center [684, 411] width 19 height 18
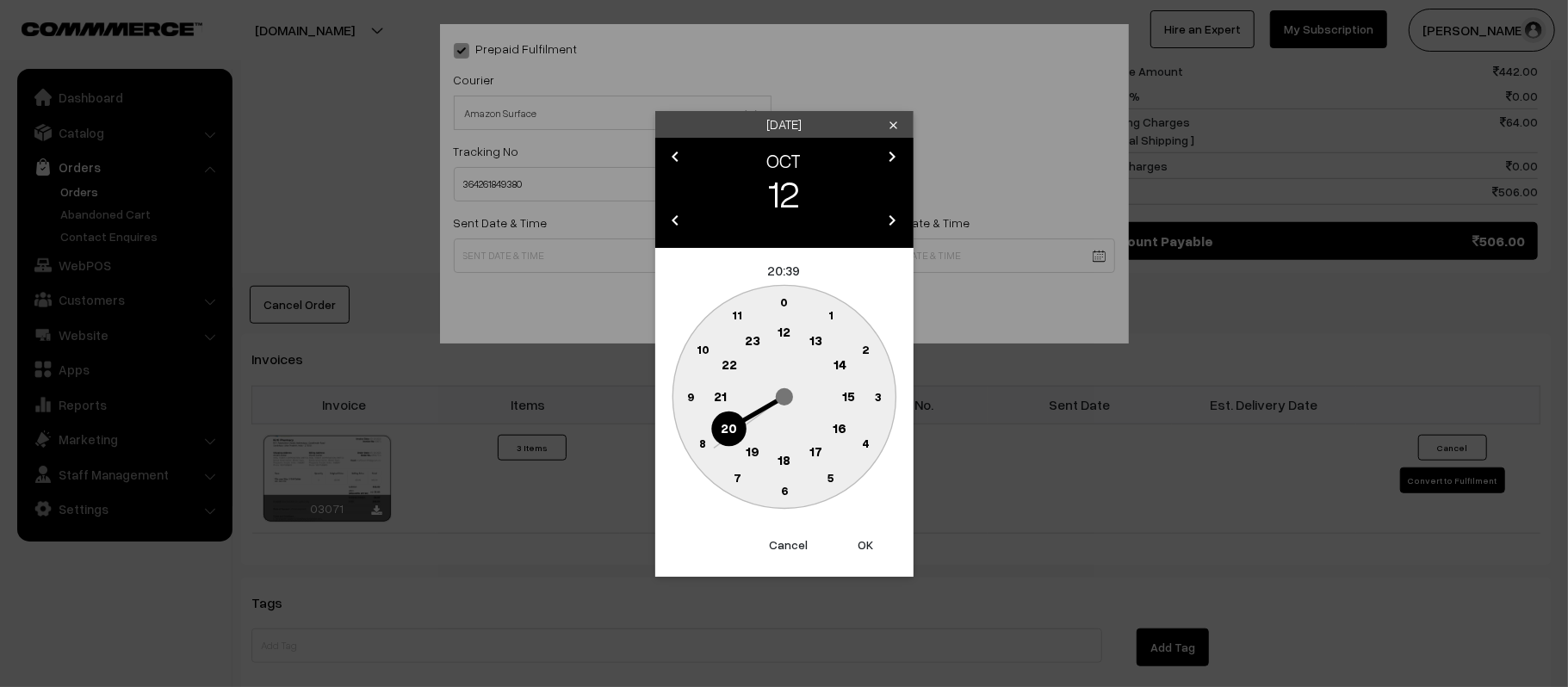
click at [787, 335] on text "12" at bounding box center [784, 331] width 13 height 15
drag, startPoint x: 693, startPoint y: 394, endPoint x: 890, endPoint y: 380, distance: 197.5
click at [696, 394] on text "45" at bounding box center [690, 395] width 15 height 15
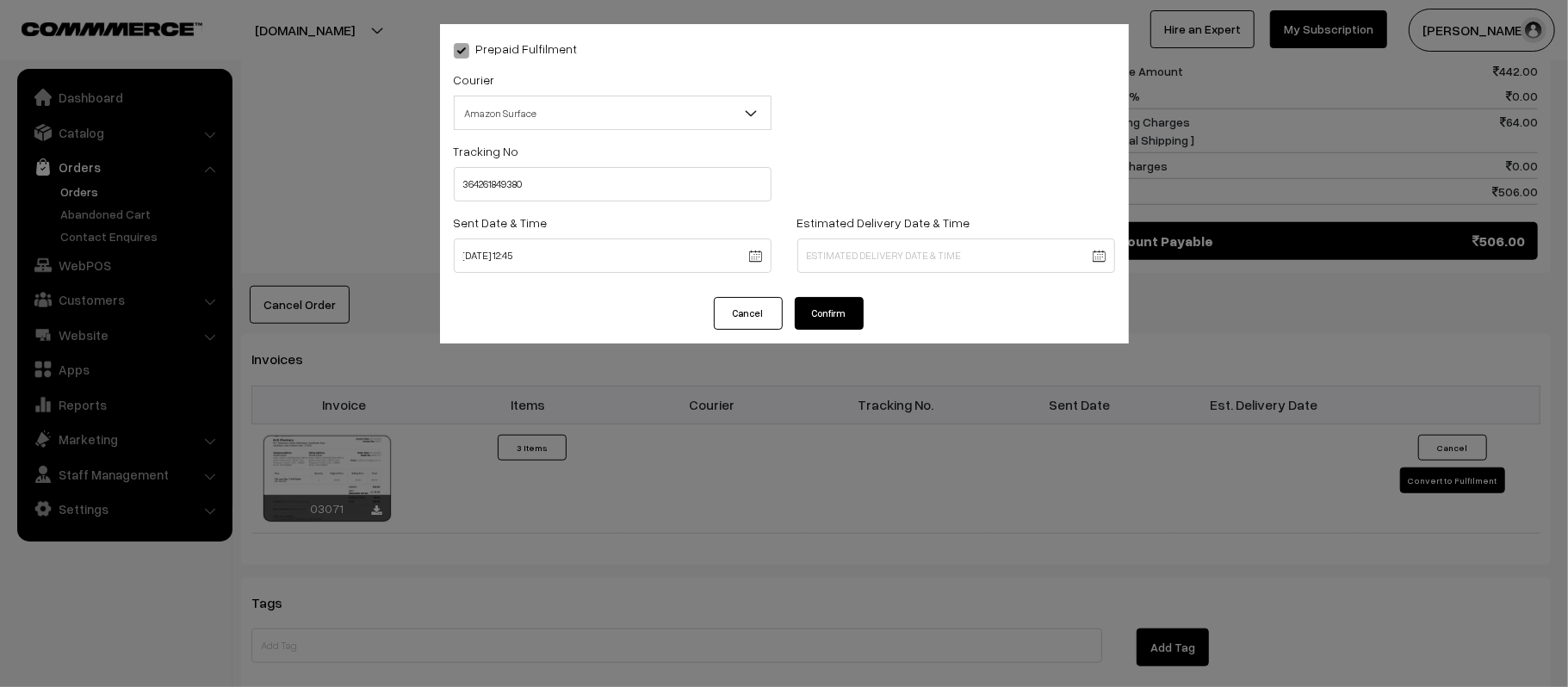
click at [951, 246] on body "Thank you for showing interest. Our team will call you shortly. Close kirtiphar…" at bounding box center [784, 104] width 1568 height 2009
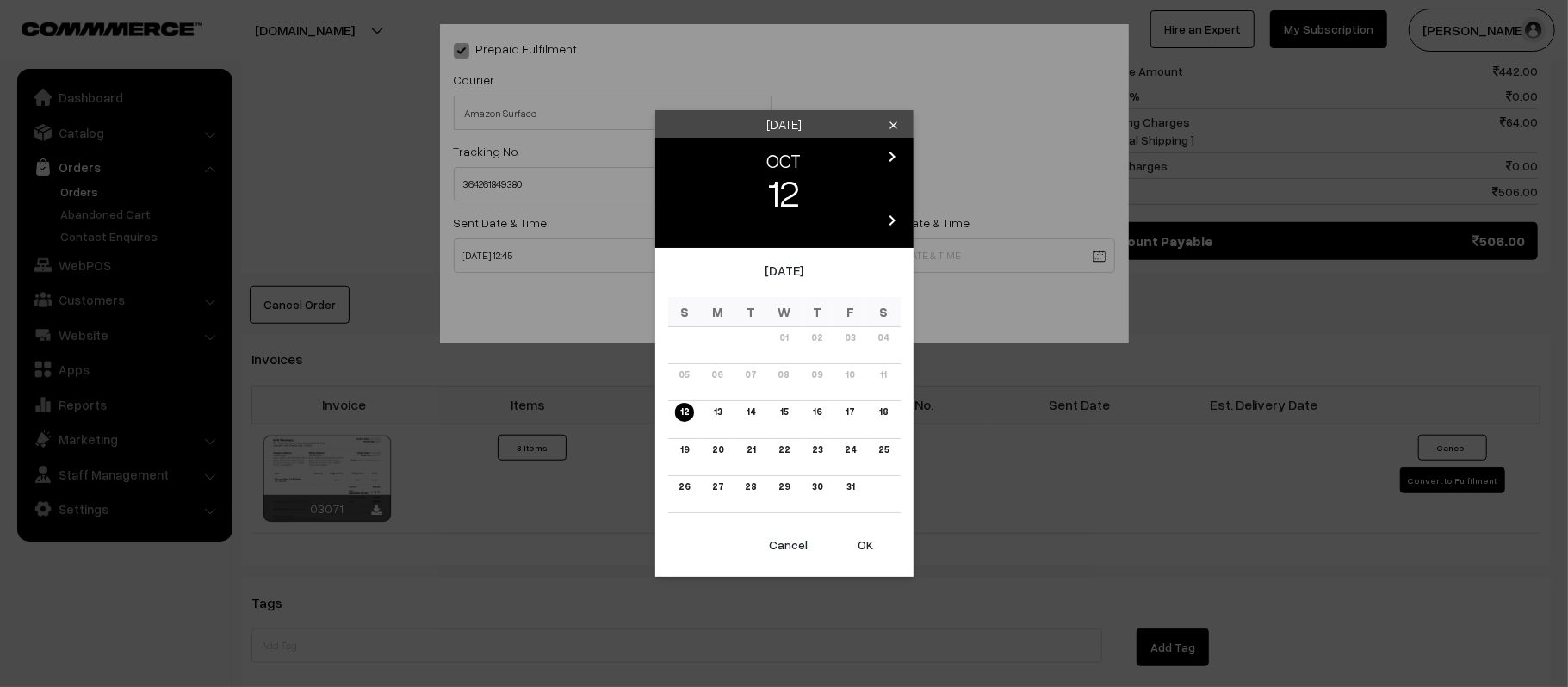
click at [786, 545] on button "Cancel" at bounding box center [788, 545] width 69 height 38
click at [627, 249] on body "Thank you for showing interest. Our team will call you shortly. Close kirtiphar…" at bounding box center [784, 104] width 1568 height 2009
click at [886, 374] on link "11" at bounding box center [883, 375] width 16 height 18
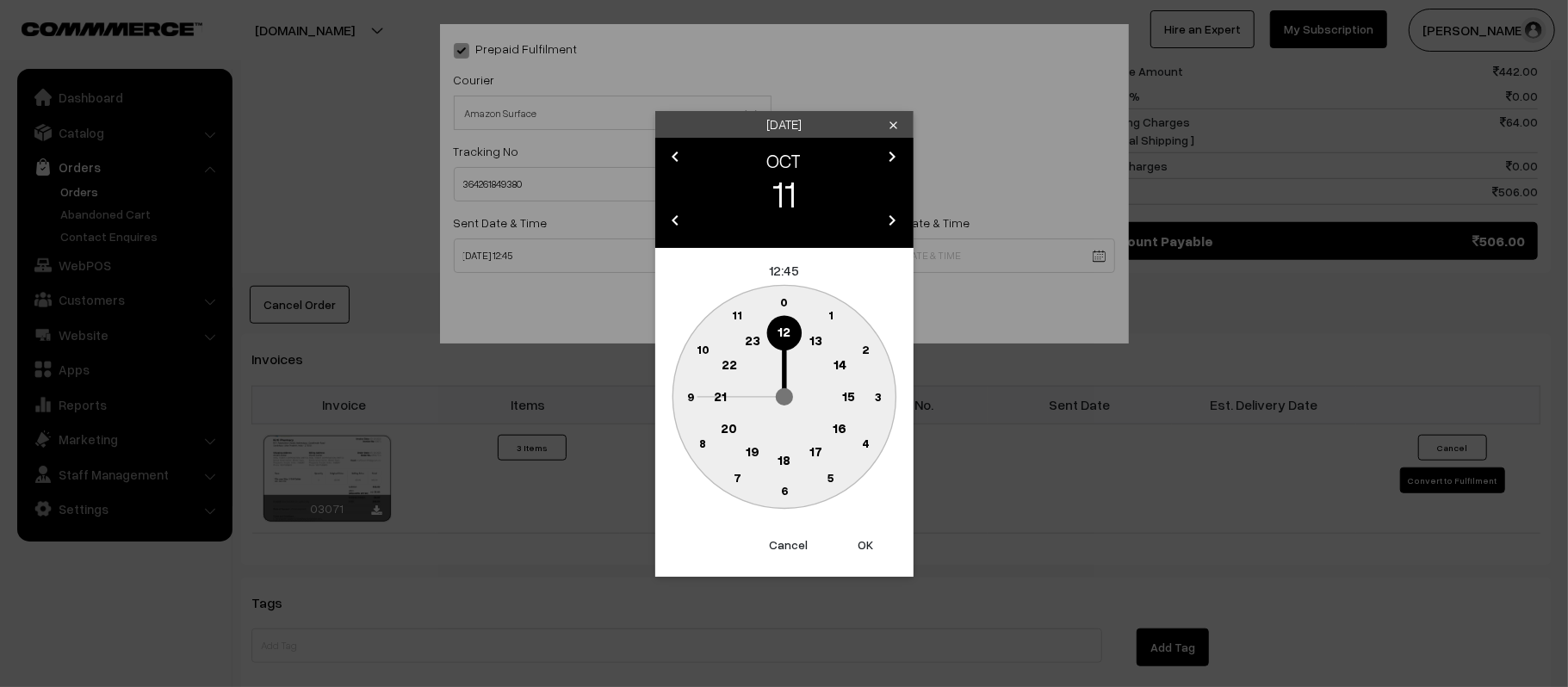
click at [719, 394] on text "21" at bounding box center [720, 394] width 13 height 15
click at [785, 494] on text "30" at bounding box center [784, 491] width 15 height 15
type input "11-10-2025 21:30"
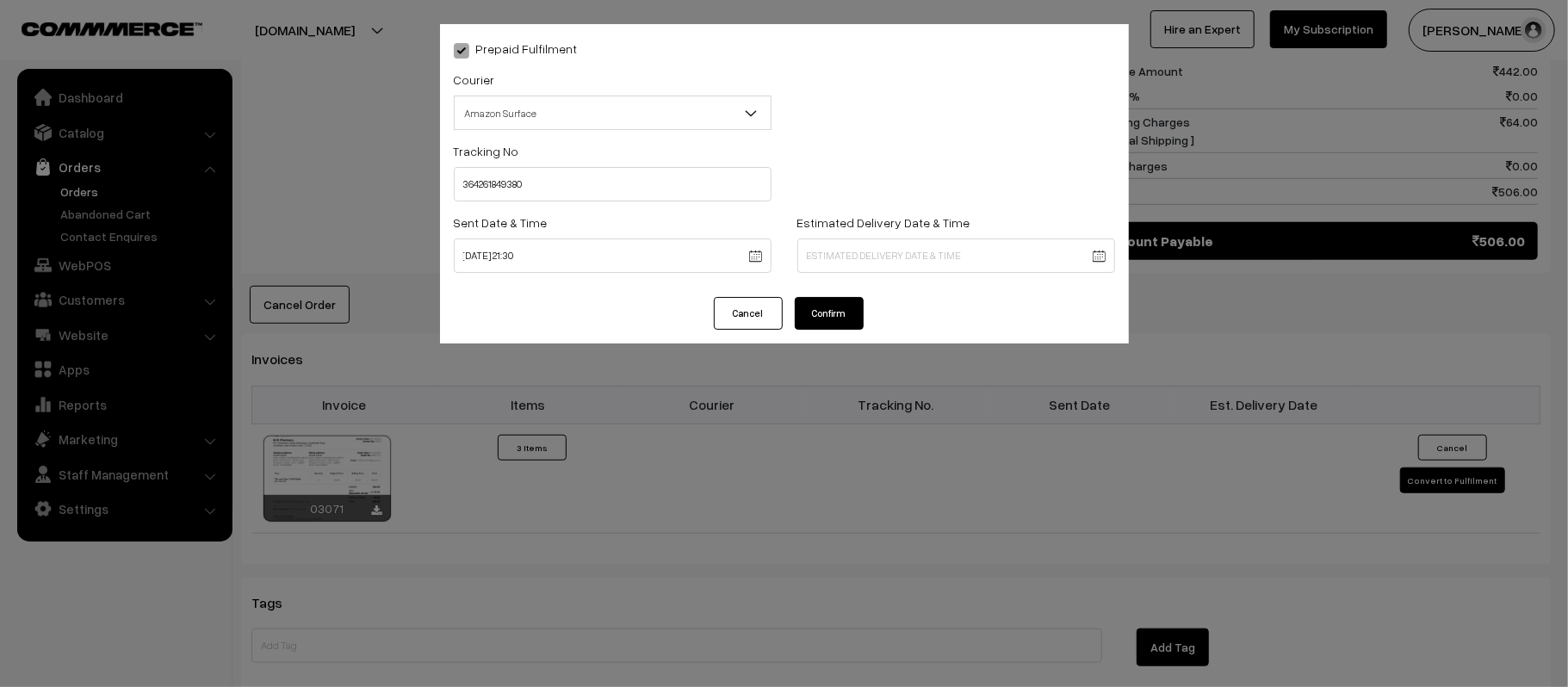
click at [930, 260] on body "Thank you for showing interest. Our team will call you shortly. Close kirtiphar…" at bounding box center [784, 104] width 1568 height 2009
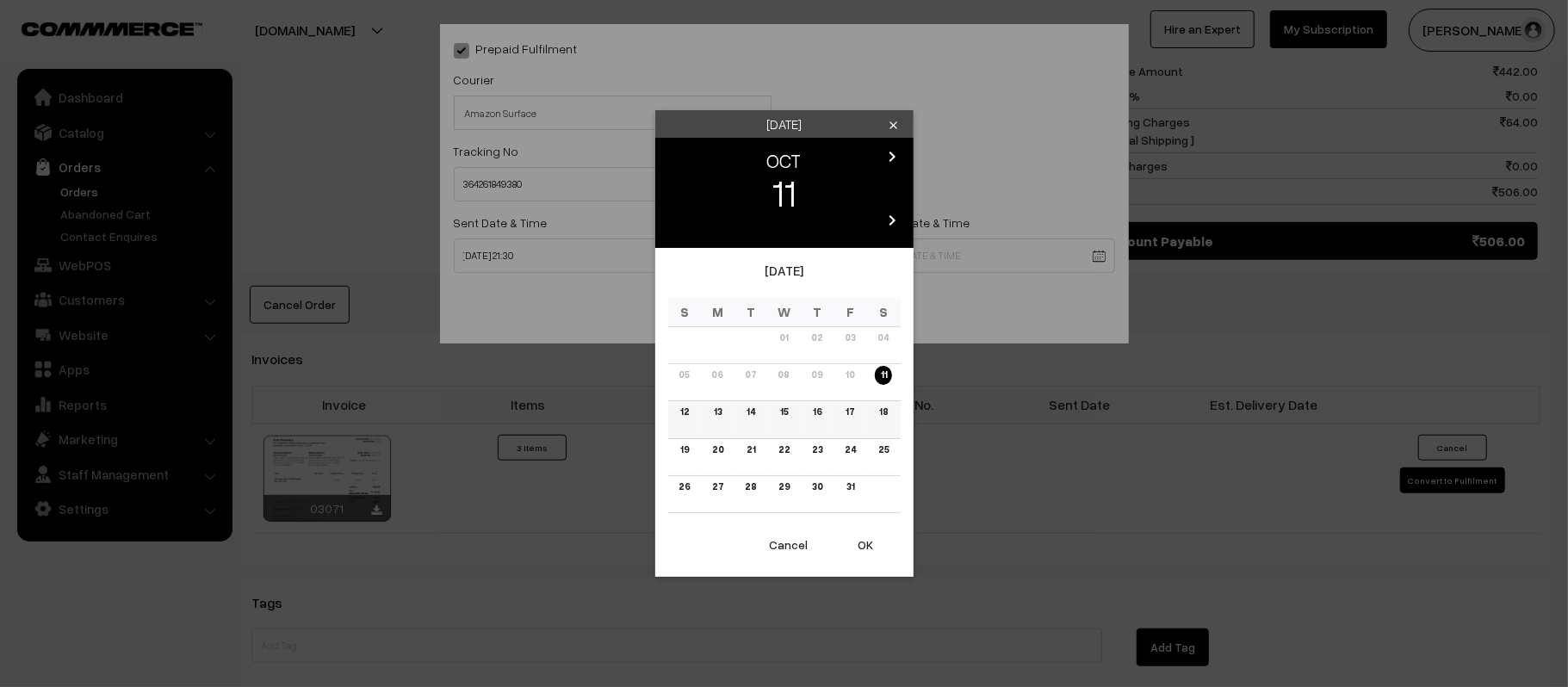
click at [817, 411] on link "16" at bounding box center [818, 411] width 19 height 18
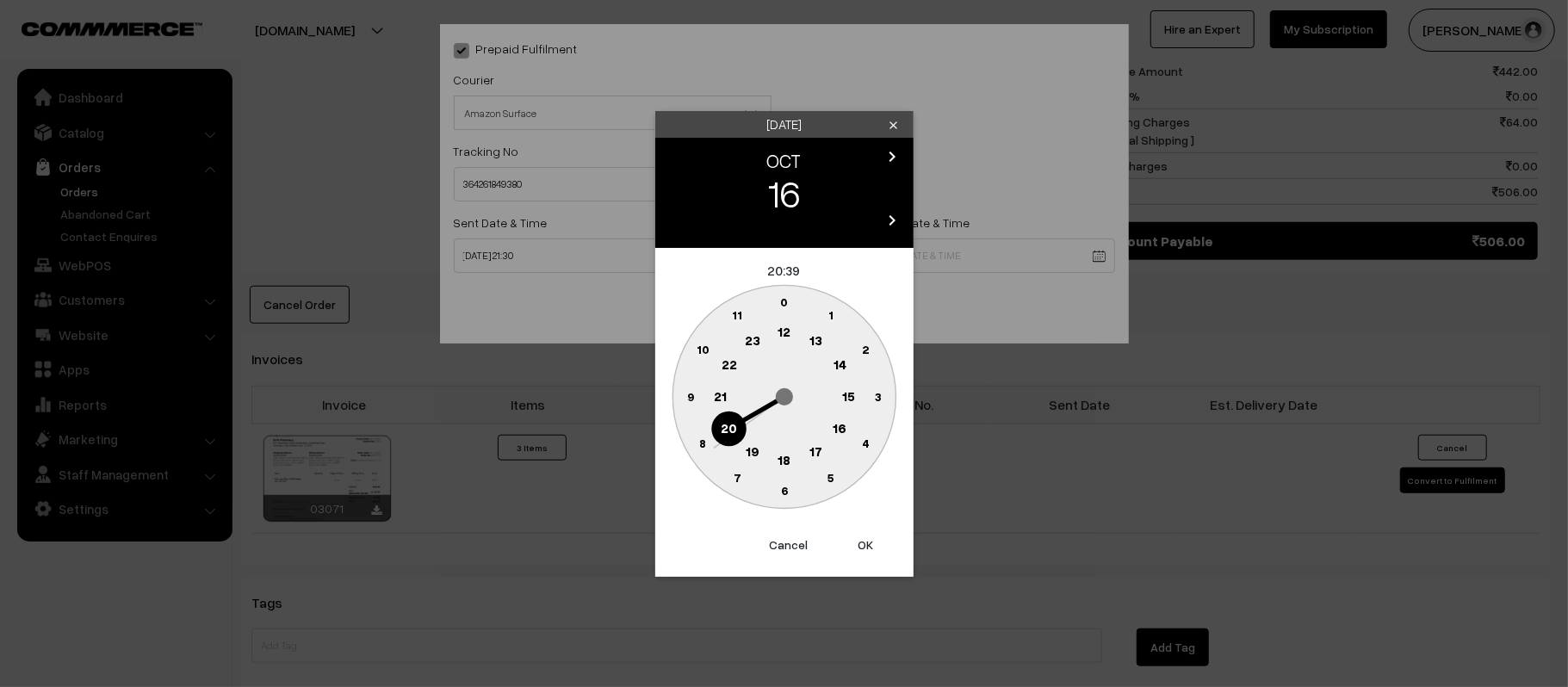
click at [750, 447] on text "19" at bounding box center [751, 451] width 14 height 15
click at [782, 489] on text "30" at bounding box center [784, 491] width 15 height 15
type input "16-10-2025 19:30"
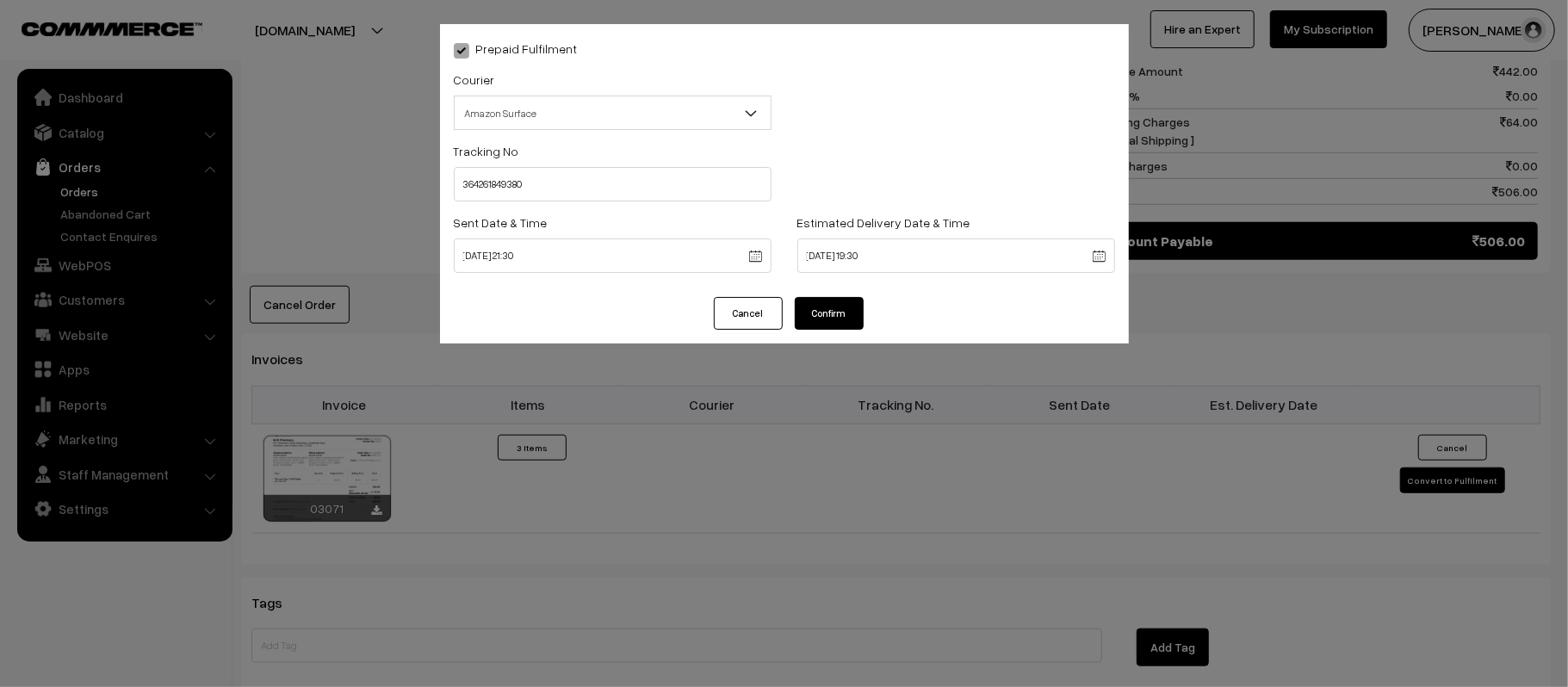
click at [844, 320] on button "Confirm" at bounding box center [829, 313] width 69 height 33
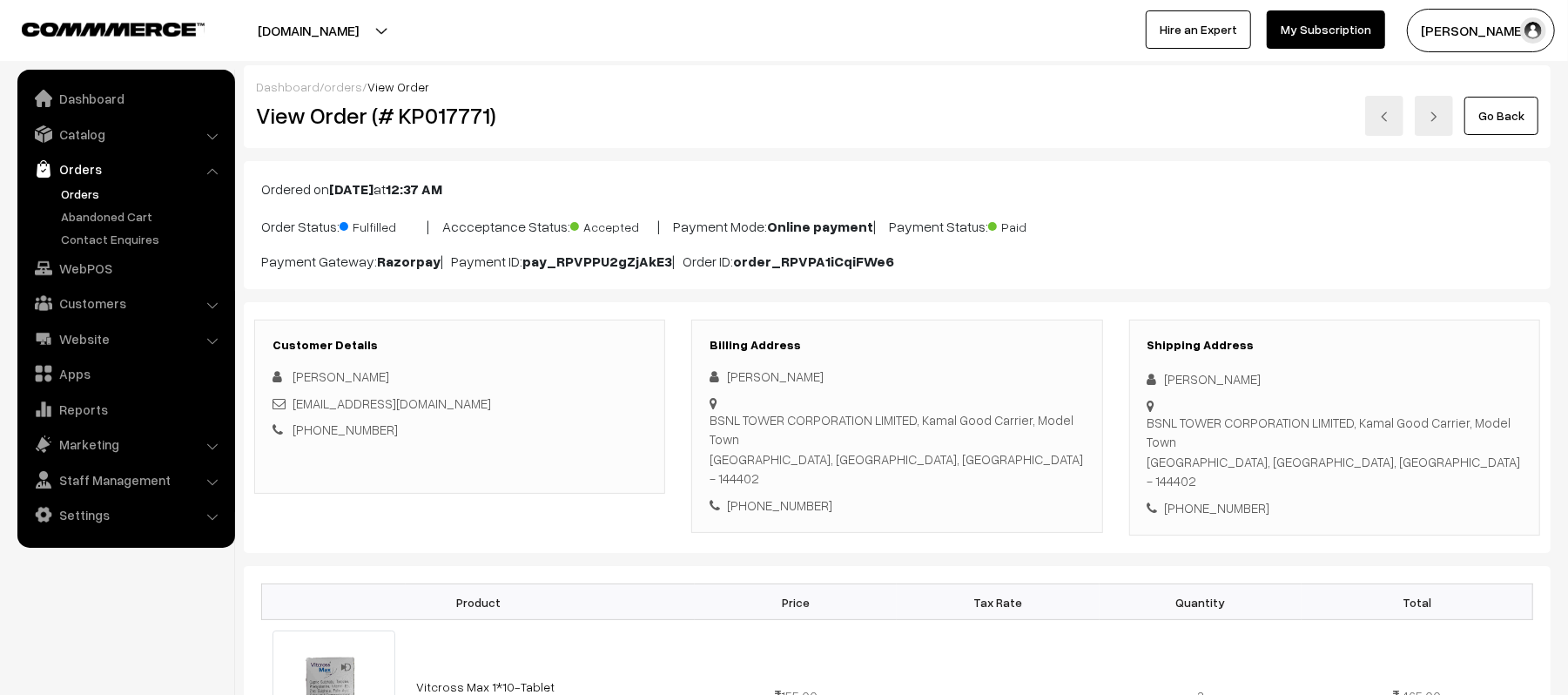
click at [560, 472] on div "Customer Details [PERSON_NAME] [EMAIL_ADDRESS][DOMAIN_NAME] [PHONE_NUMBER]" at bounding box center [459, 407] width 410 height 174
